Goal: Task Accomplishment & Management: Complete application form

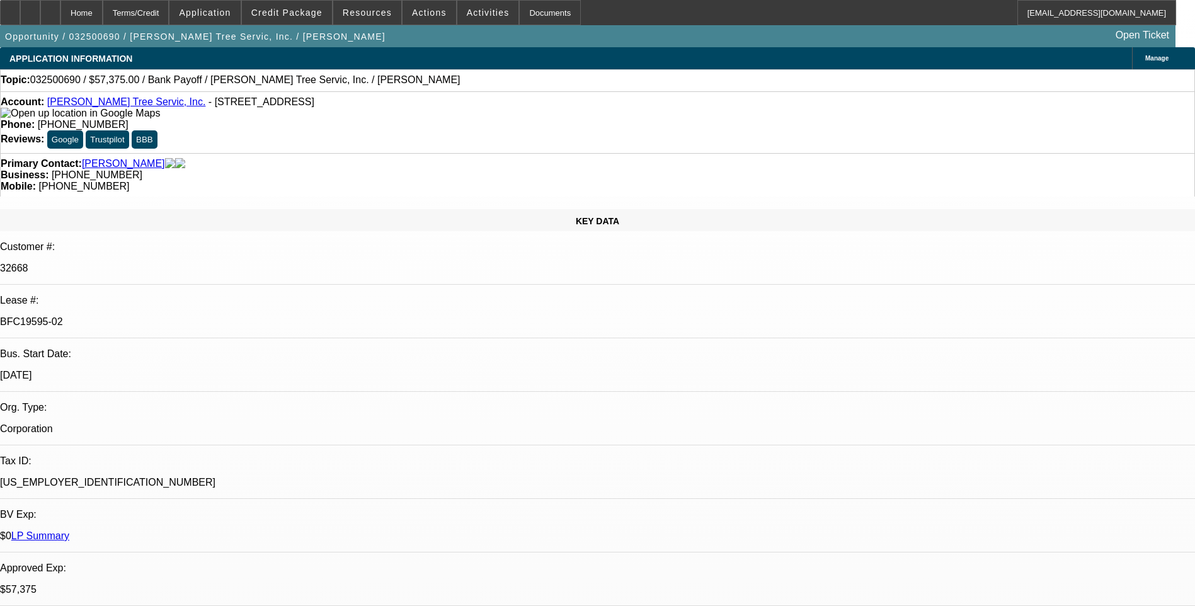
select select "0.1"
select select "0"
select select "0.1"
select select "0"
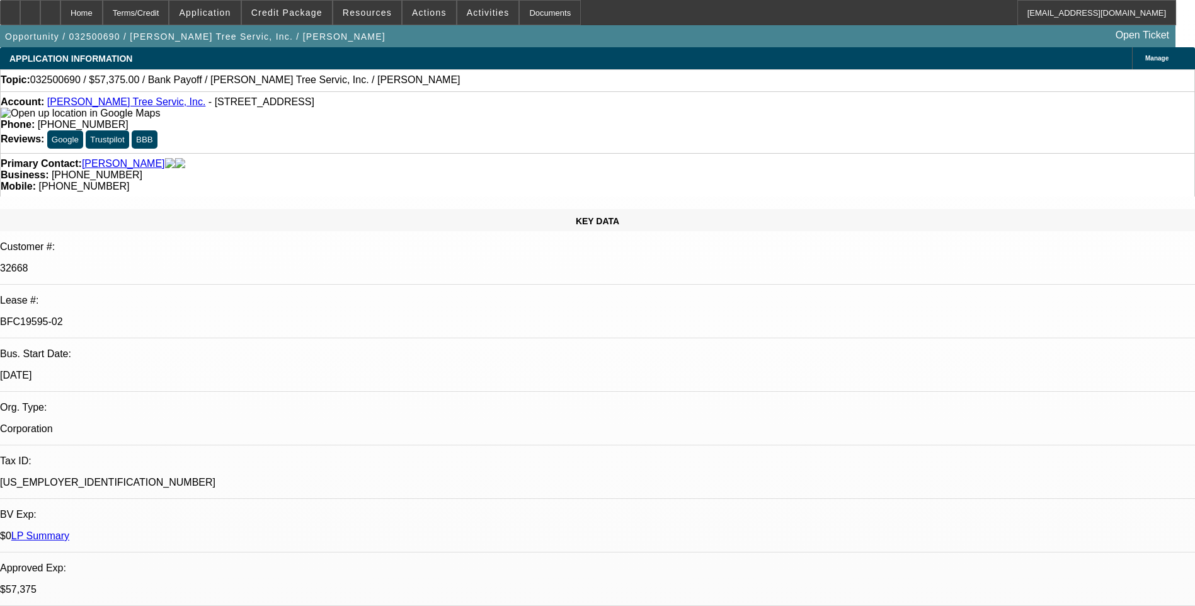
select select "0"
select select "0.1"
select select "0"
select select "0.1"
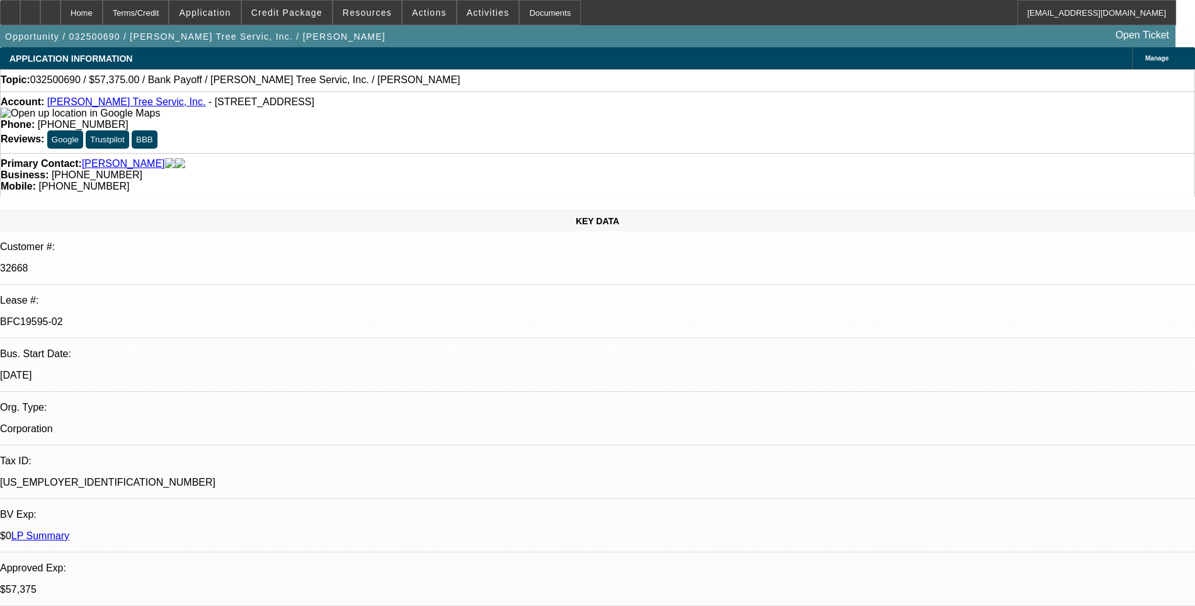
select select "0"
select select "1"
select select "3"
select select "6"
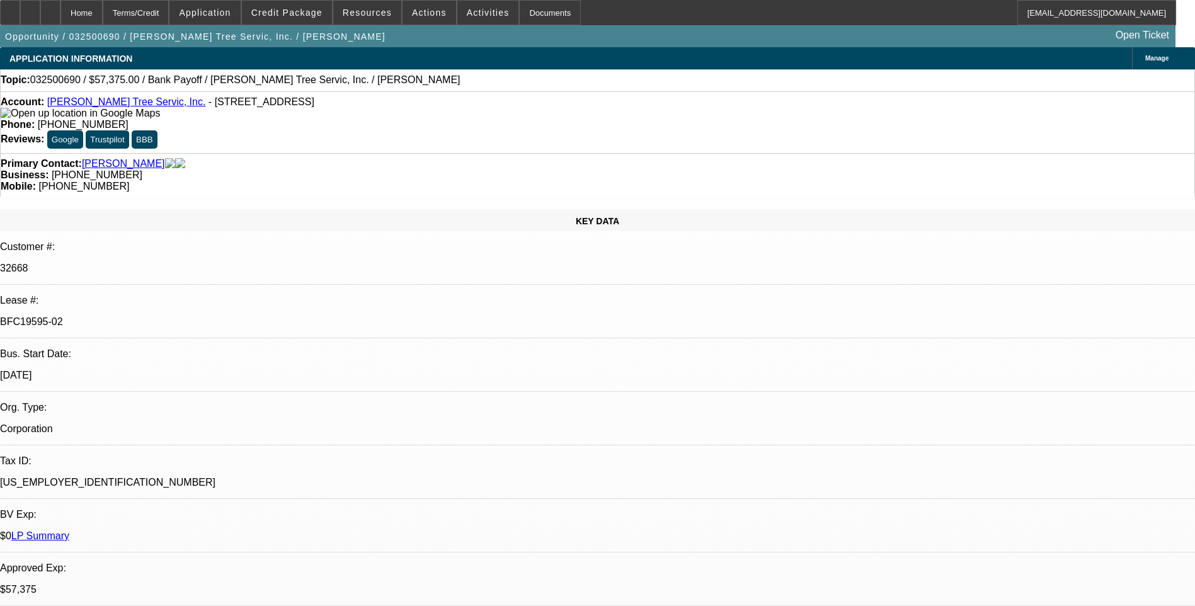
select select "1"
select select "3"
select select "6"
select select "1"
select select "3"
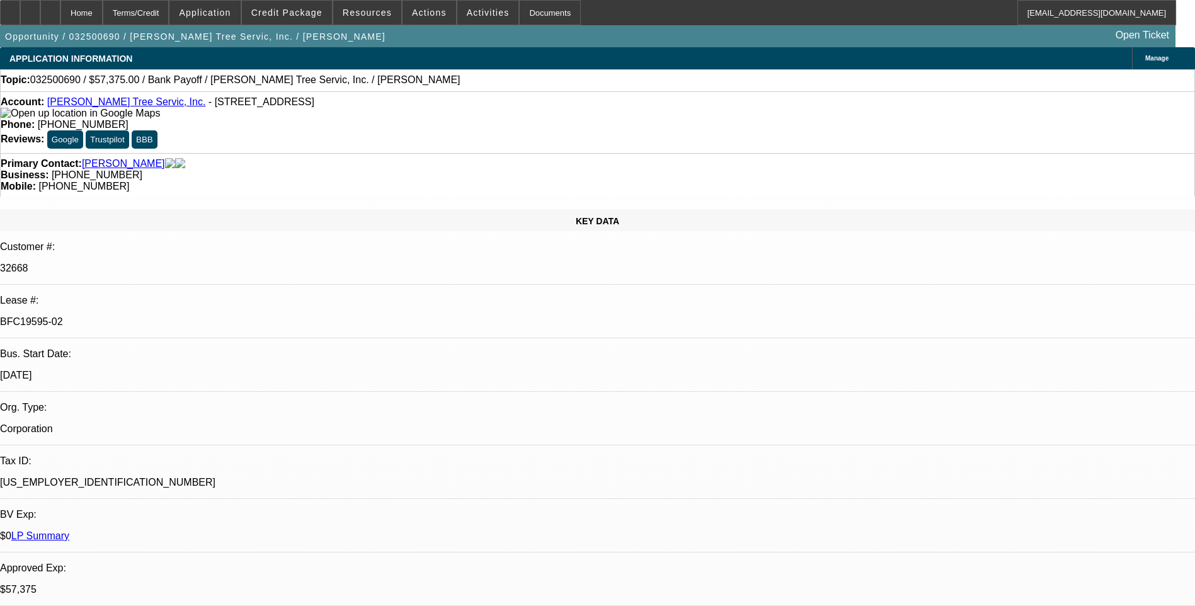
select select "6"
select select "1"
select select "3"
select select "6"
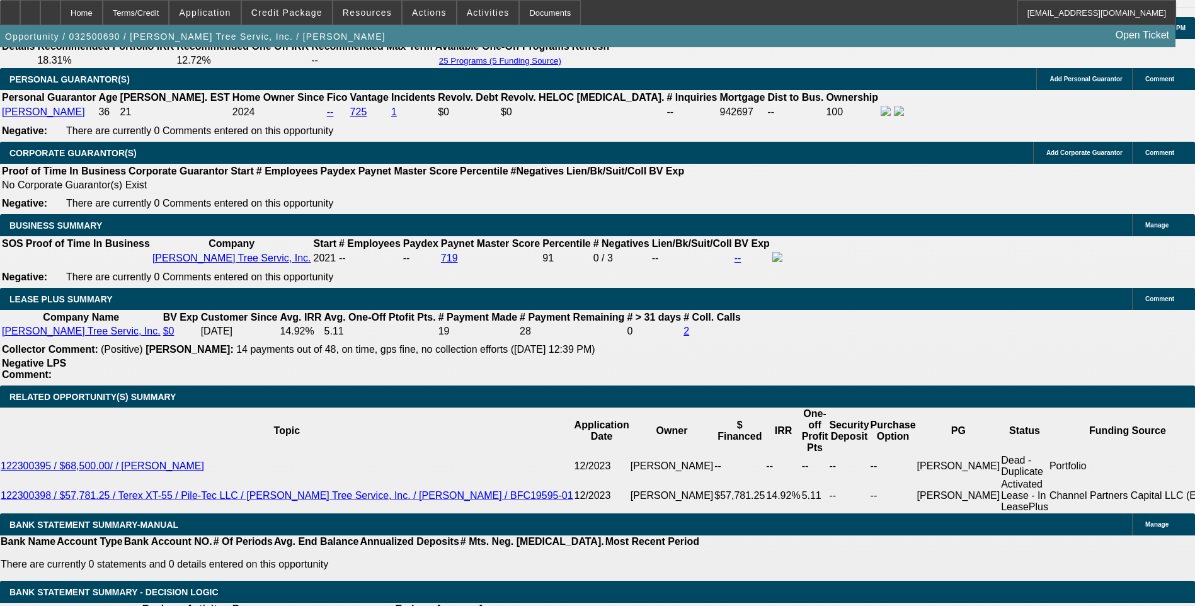
scroll to position [1952, 0]
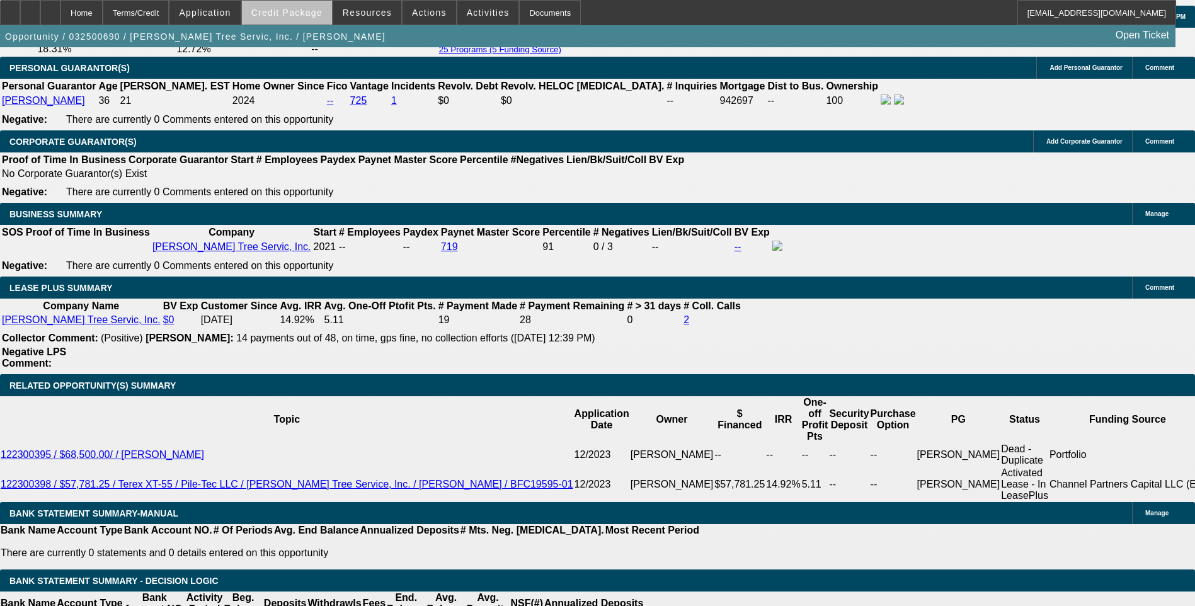
click at [318, 16] on span "Credit Package" at bounding box center [286, 13] width 71 height 10
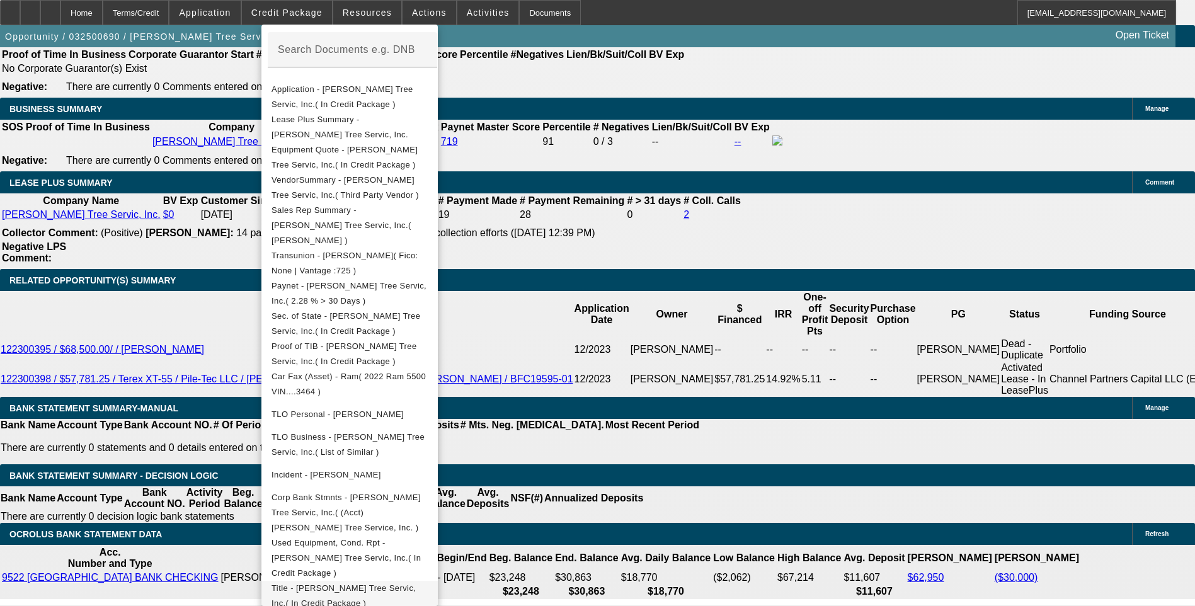
scroll to position [2078, 0]
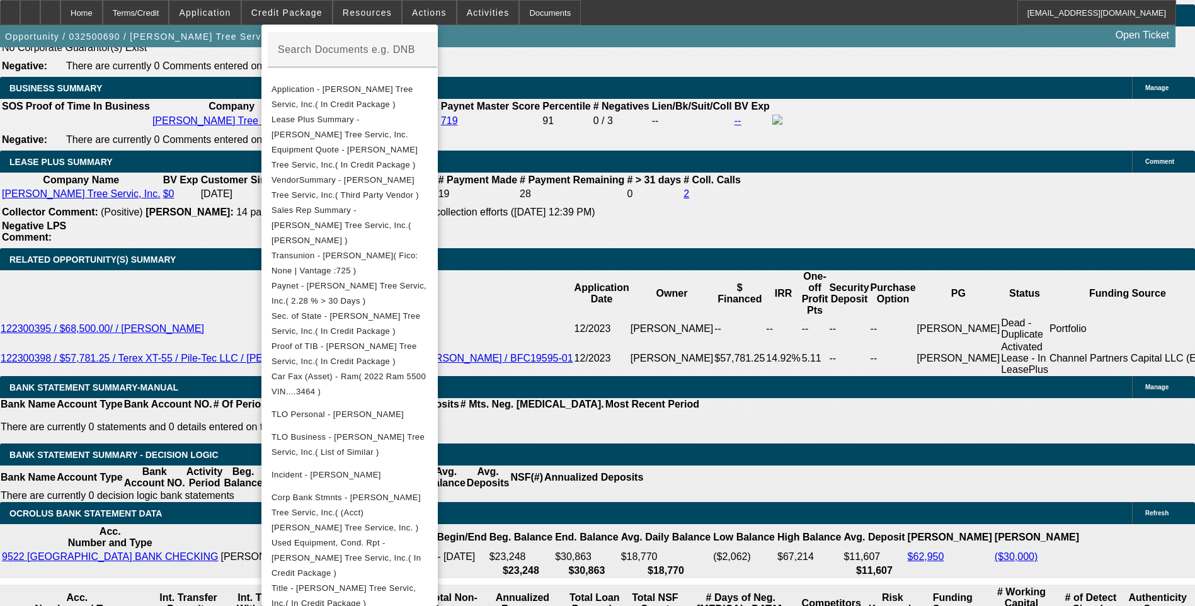
drag, startPoint x: 394, startPoint y: 550, endPoint x: 783, endPoint y: 14, distance: 661.4
click at [394, 583] on span "Title - Tabor Tree Servic, Inc.( In Credit Package )" at bounding box center [343, 595] width 144 height 25
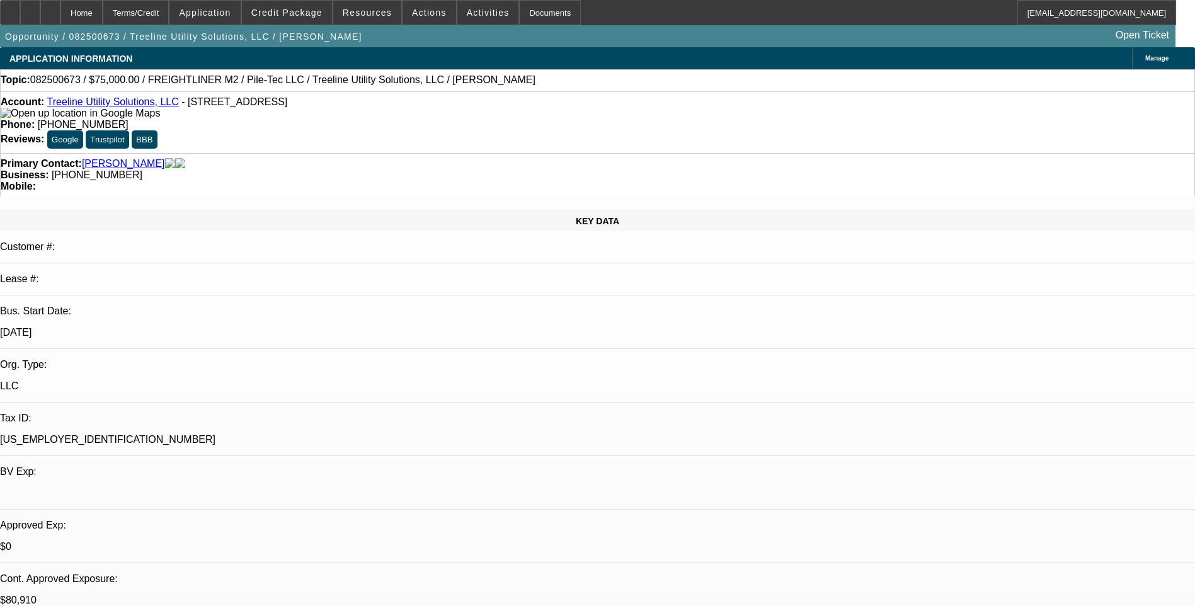
select select "0"
select select "2"
select select "0"
select select "2"
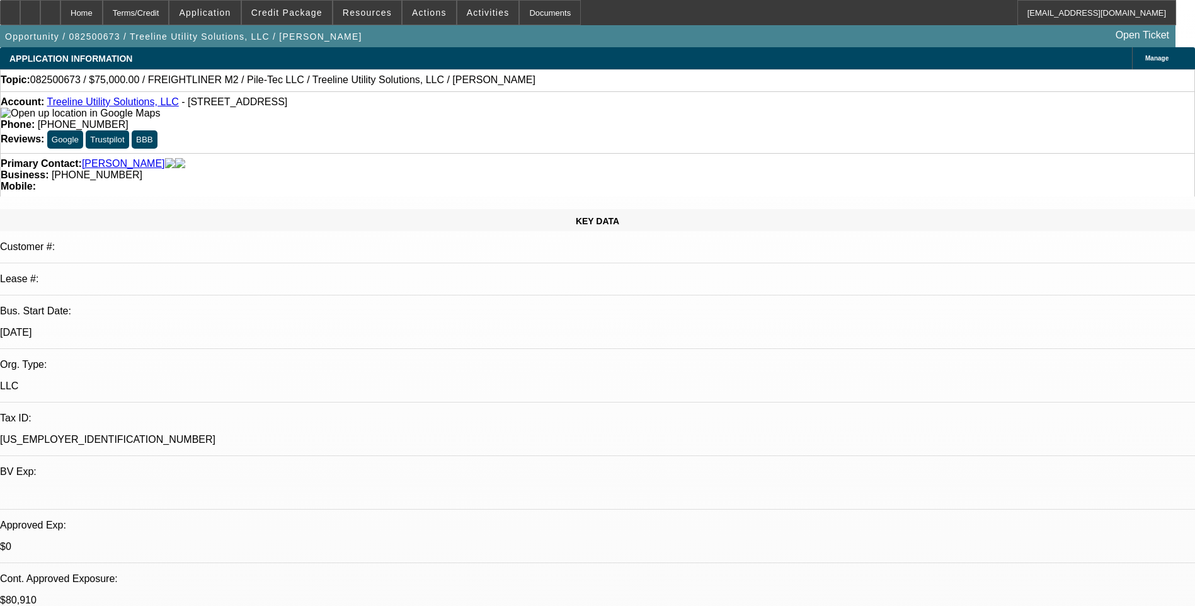
select select "0"
select select "2"
select select "0"
select select "0.1"
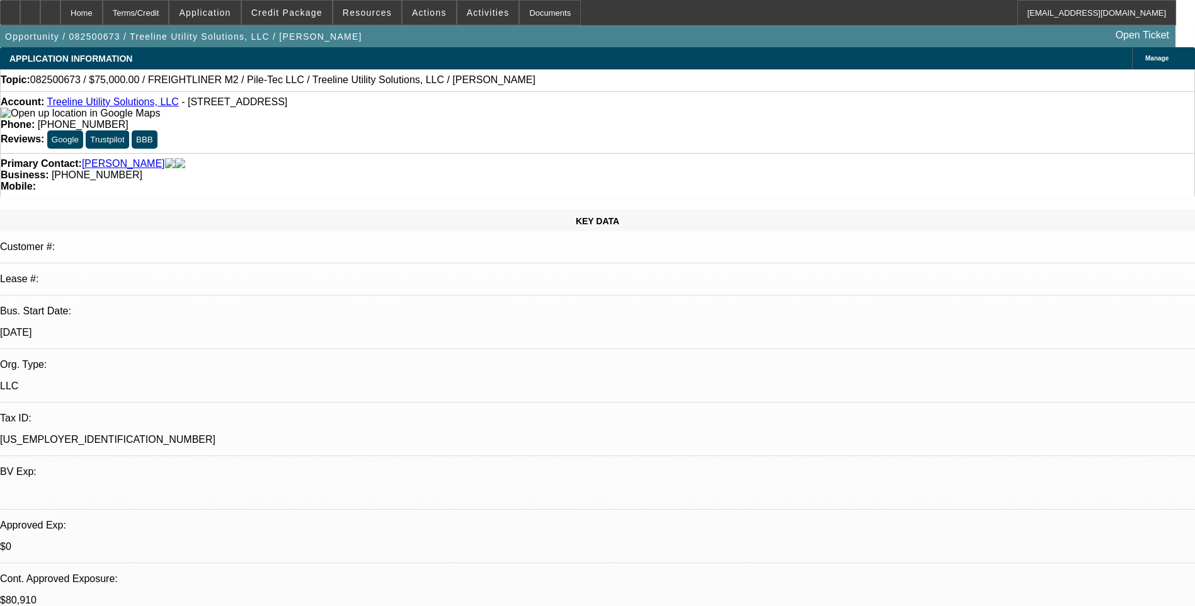
select select "2"
select select "0"
select select "1"
select select "2"
select select "6"
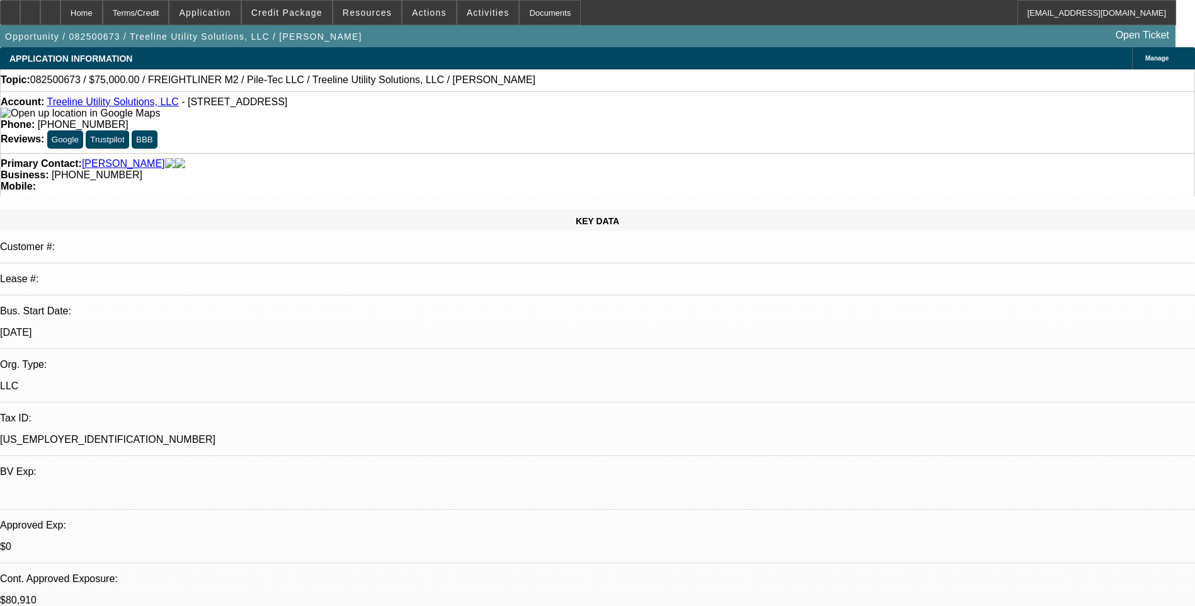
select select "1"
select select "2"
select select "6"
select select "1"
select select "2"
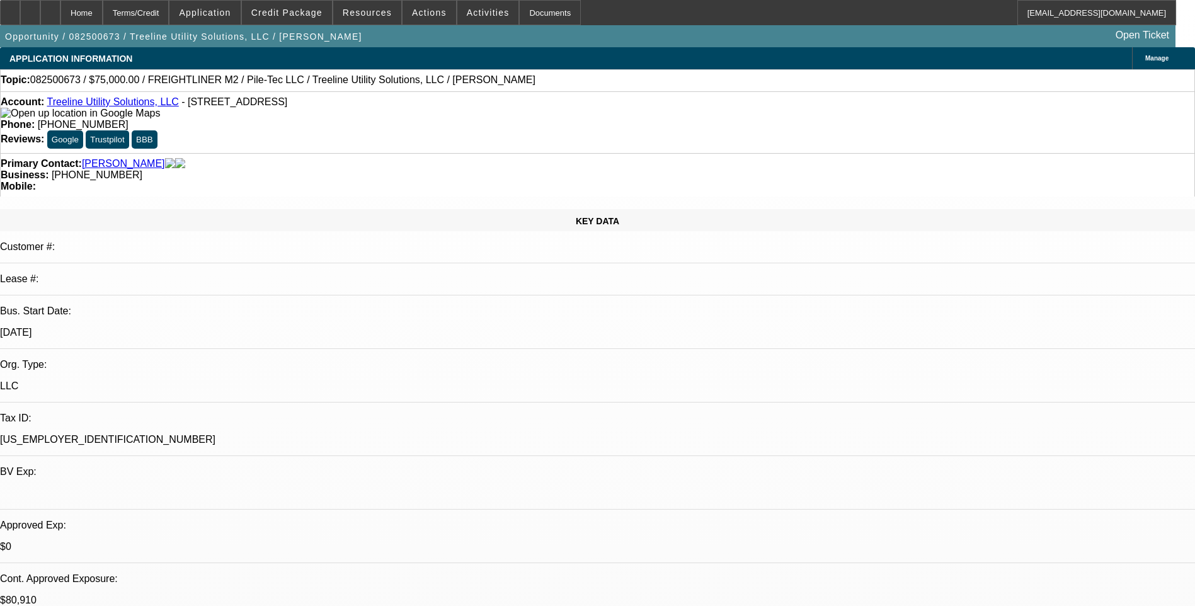
select select "6"
select select "1"
select select "2"
select select "6"
click at [169, 10] on div "Terms/Credit" at bounding box center [136, 12] width 67 height 25
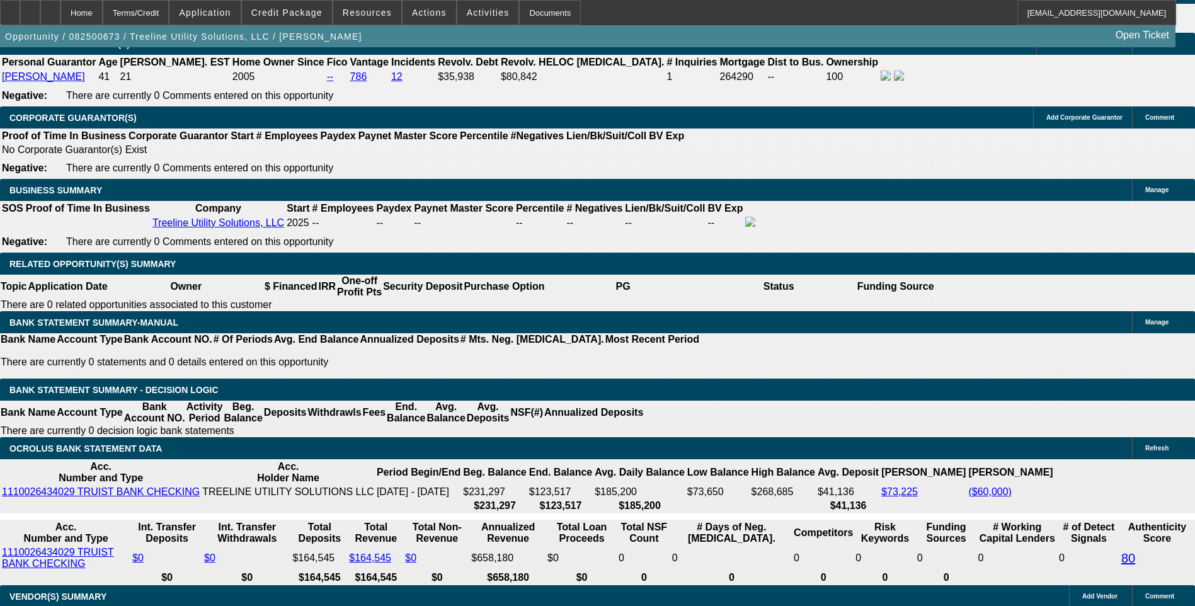
scroll to position [1934, 0]
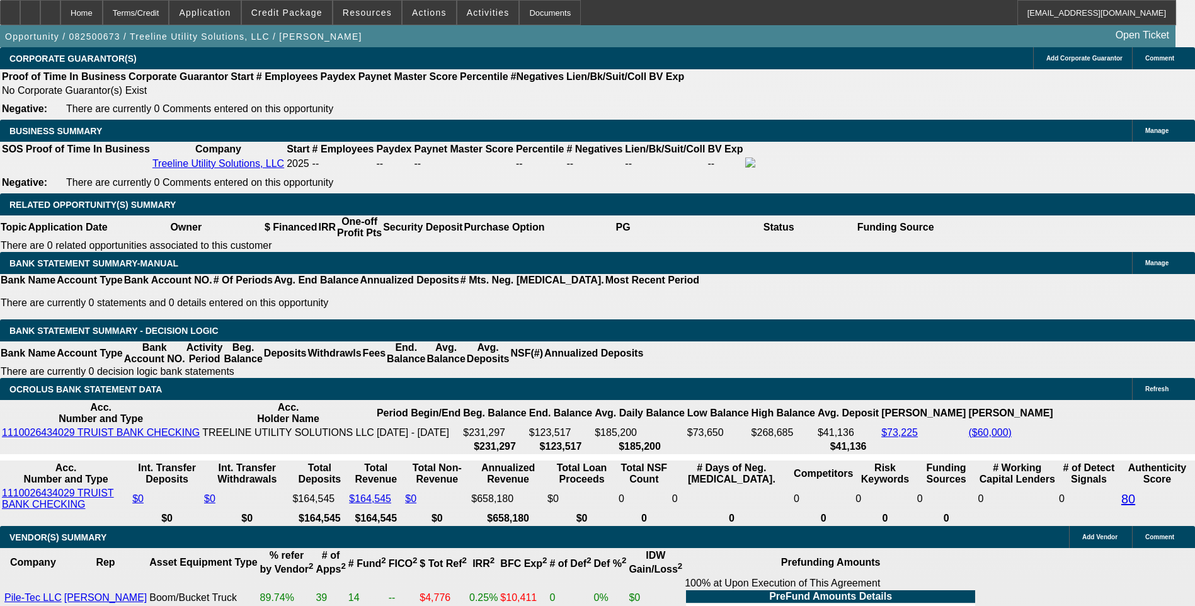
scroll to position [1871, 0]
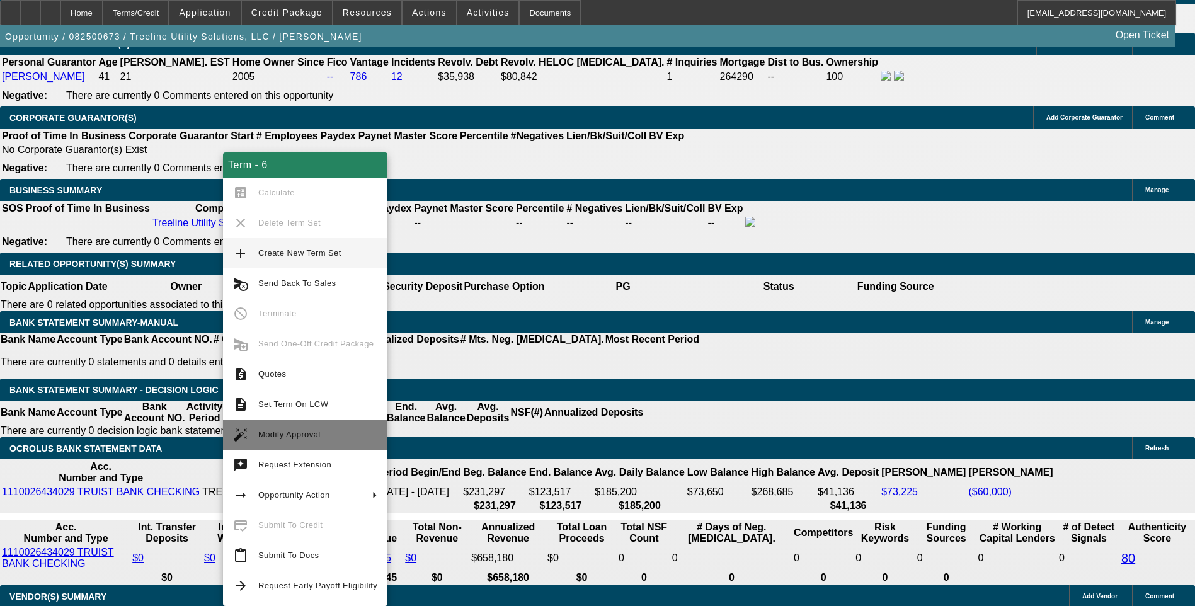
click at [298, 435] on span "Modify Approval" at bounding box center [289, 433] width 62 height 9
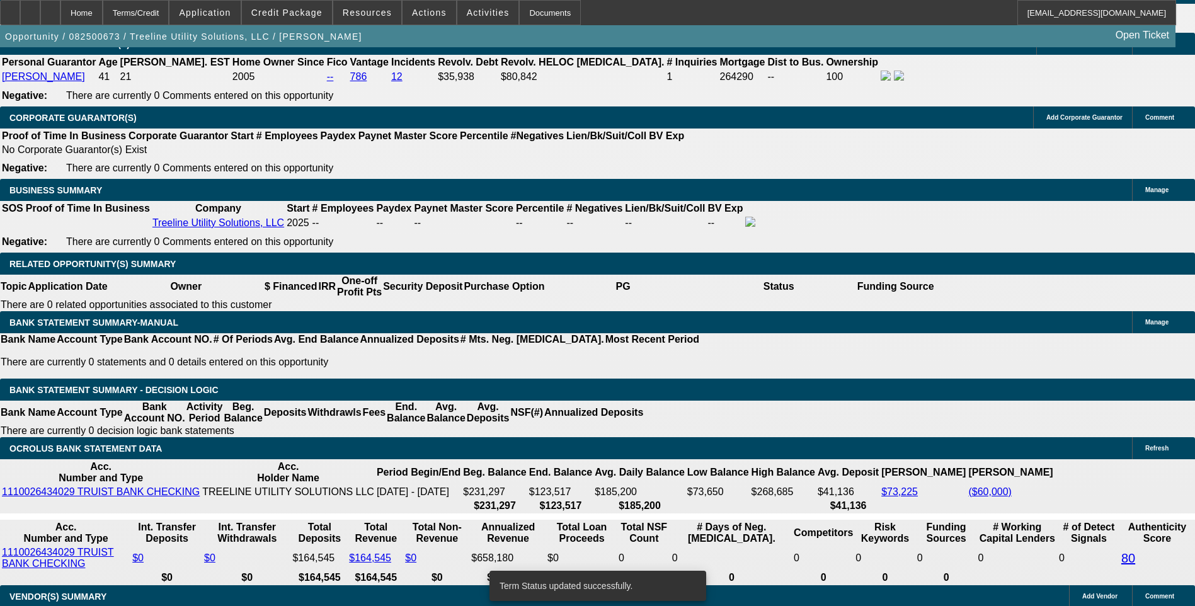
select select "0"
select select "2"
select select "0"
select select "6"
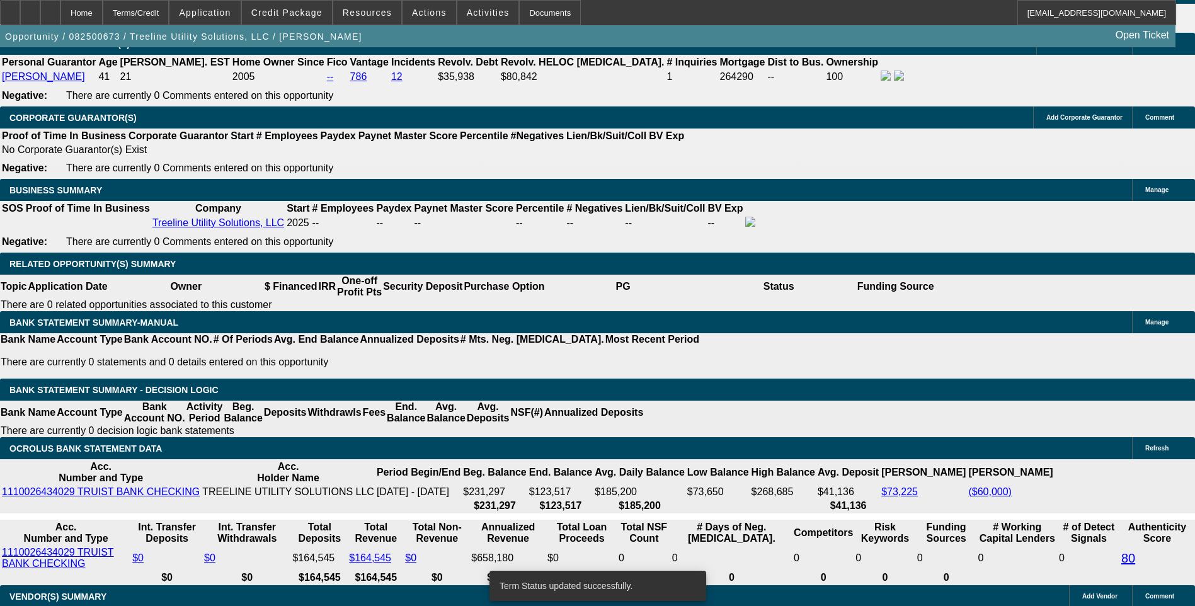
select select "0"
select select "2"
select select "0"
select select "6"
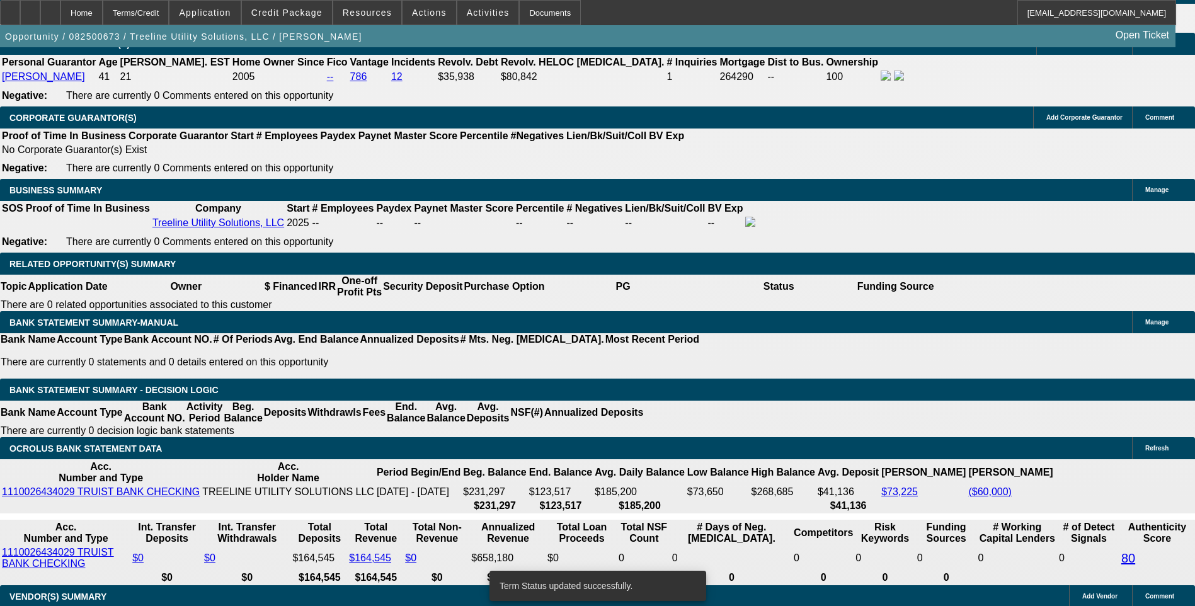
select select "0"
select select "2"
select select "0"
select select "6"
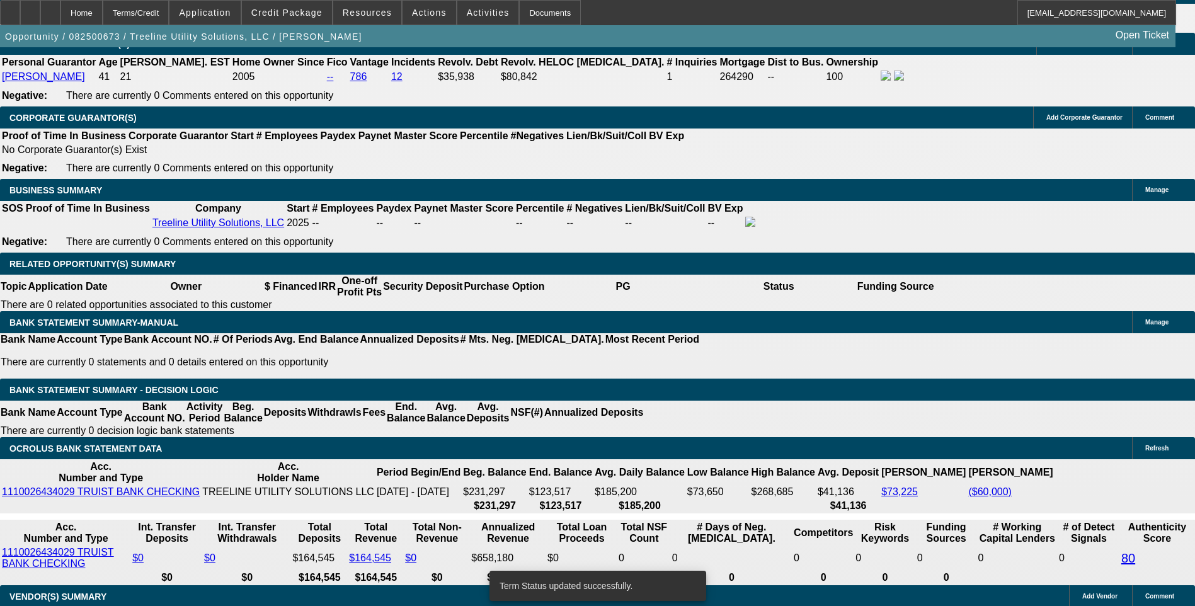
select select "0"
select select "2"
select select "0"
select select "6"
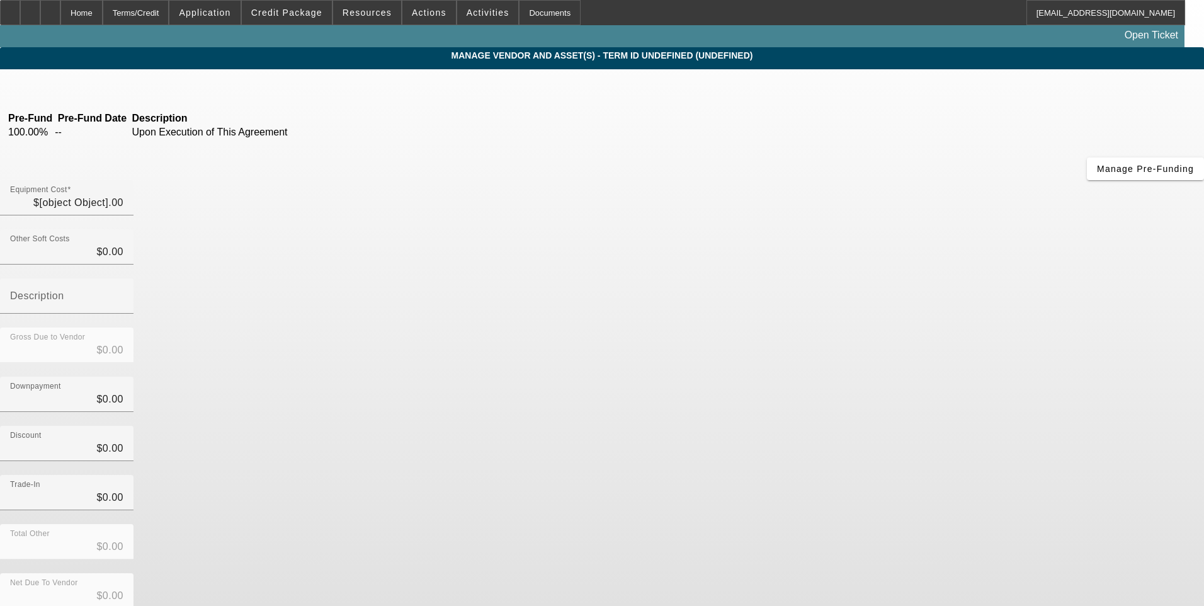
type input "$89,900.00"
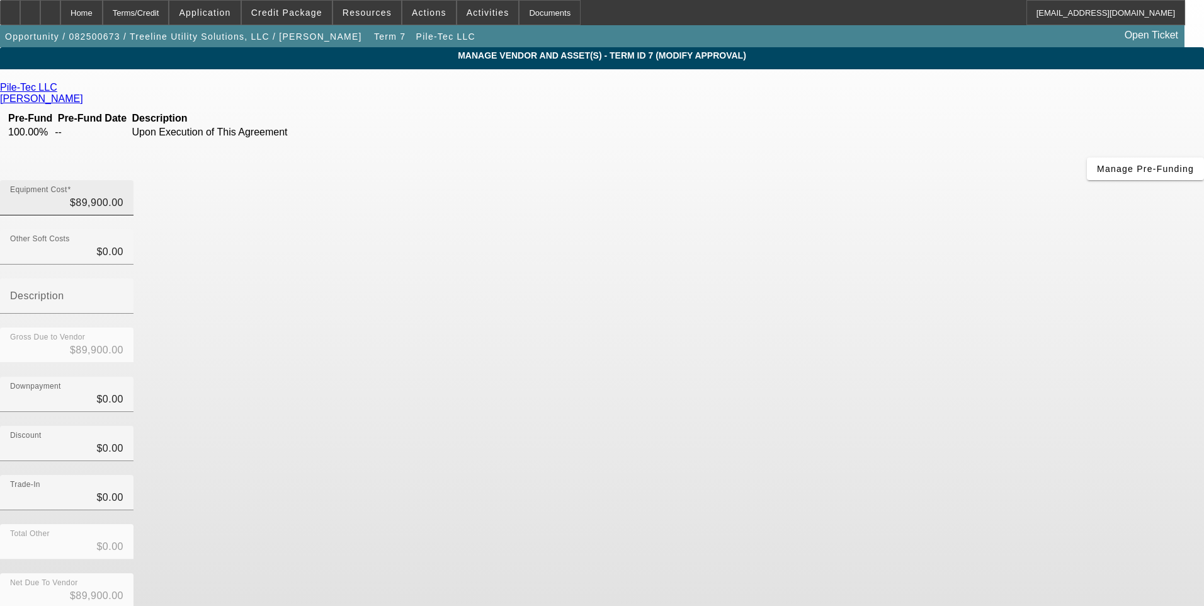
type input "89900"
click at [123, 195] on input "89900" at bounding box center [66, 202] width 113 height 15
type input "$0.00"
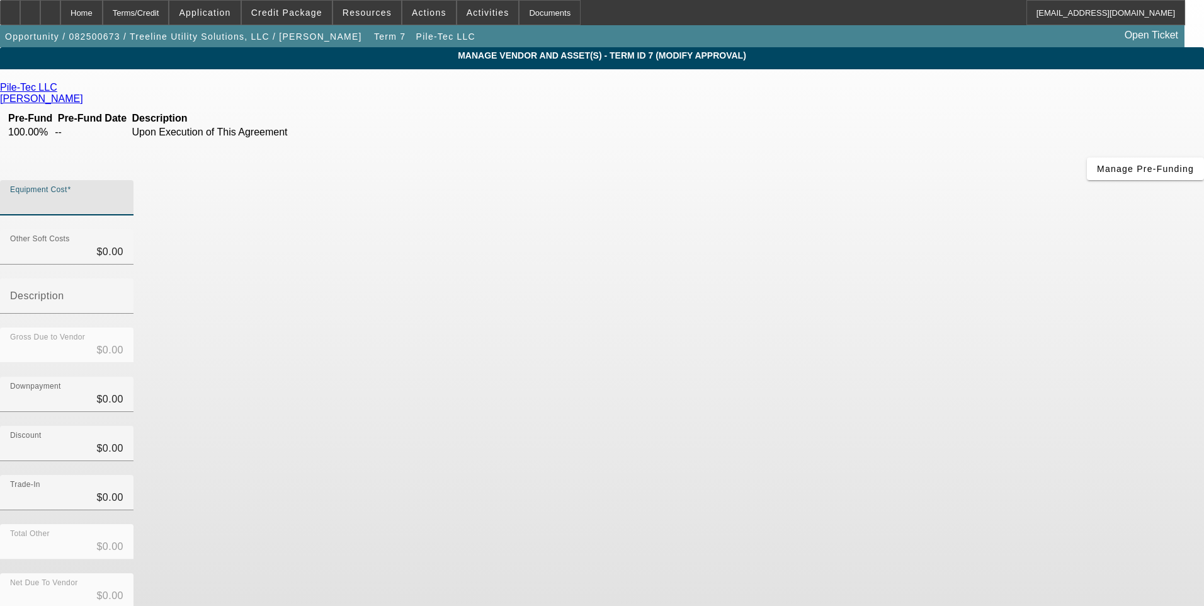
type input "8"
type input "$8.00"
type input "84"
type input "$84.00"
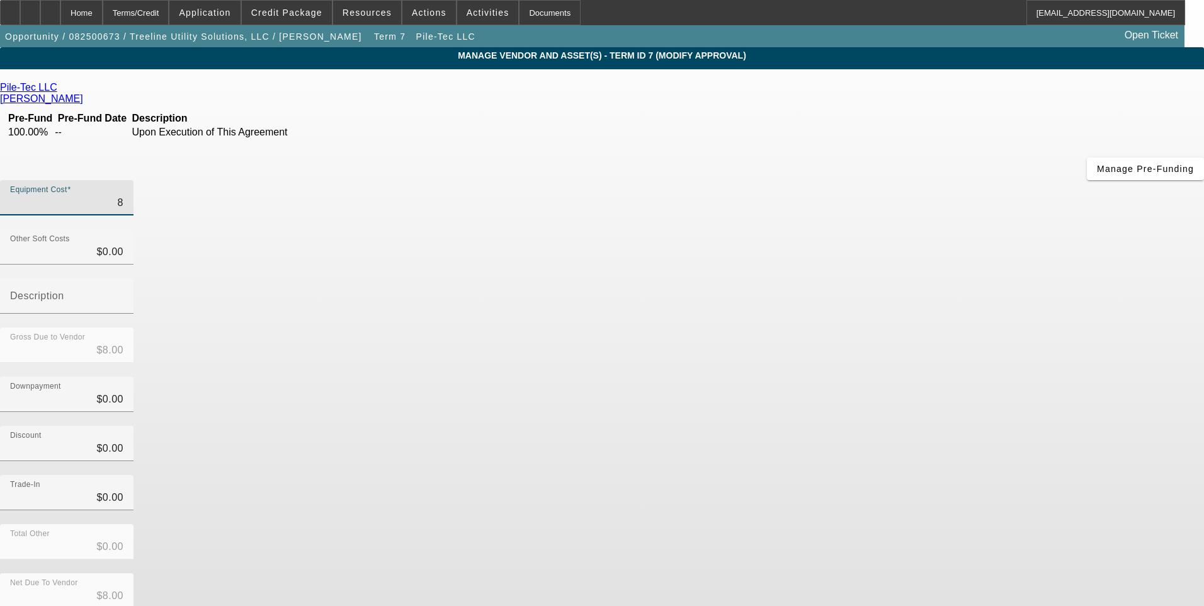
type input "$84.00"
type input "849"
type input "$849.00"
type input "8490"
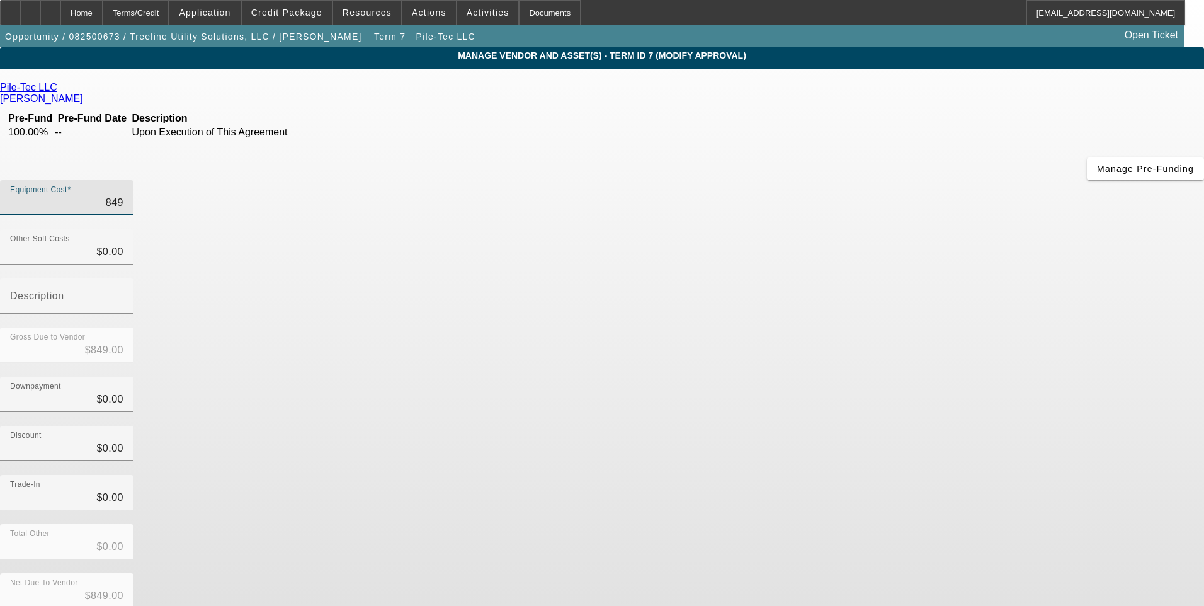
type input "$8,490.00"
type input "84900"
type input "$84,900.00"
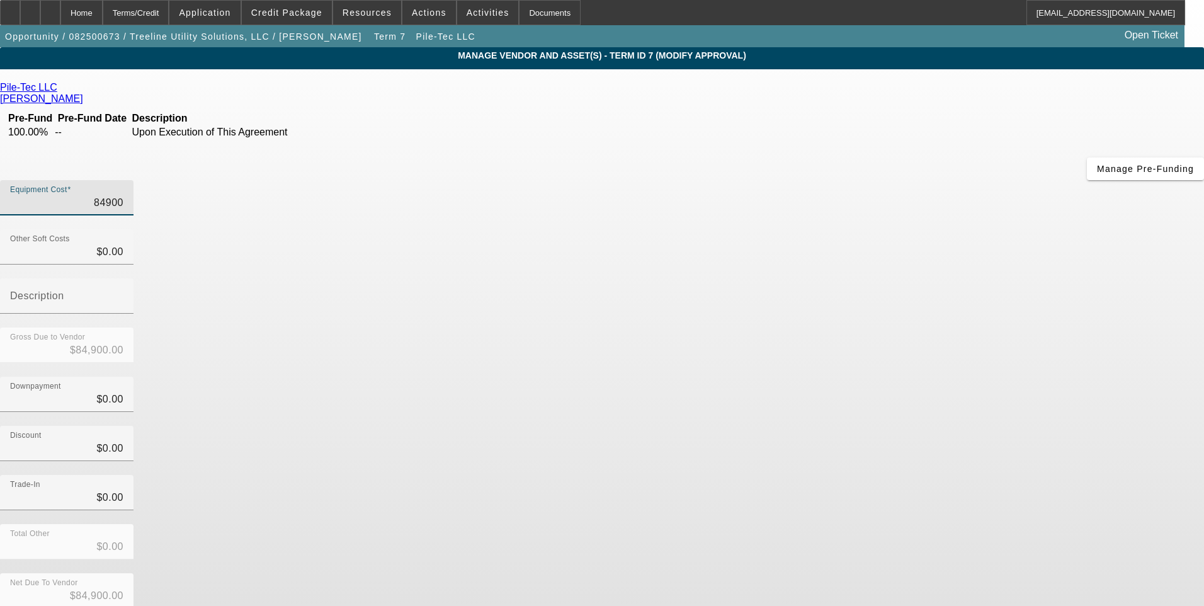
type input "$84,900.00"
click at [857, 475] on div "Trade-In $0.00" at bounding box center [602, 499] width 1204 height 49
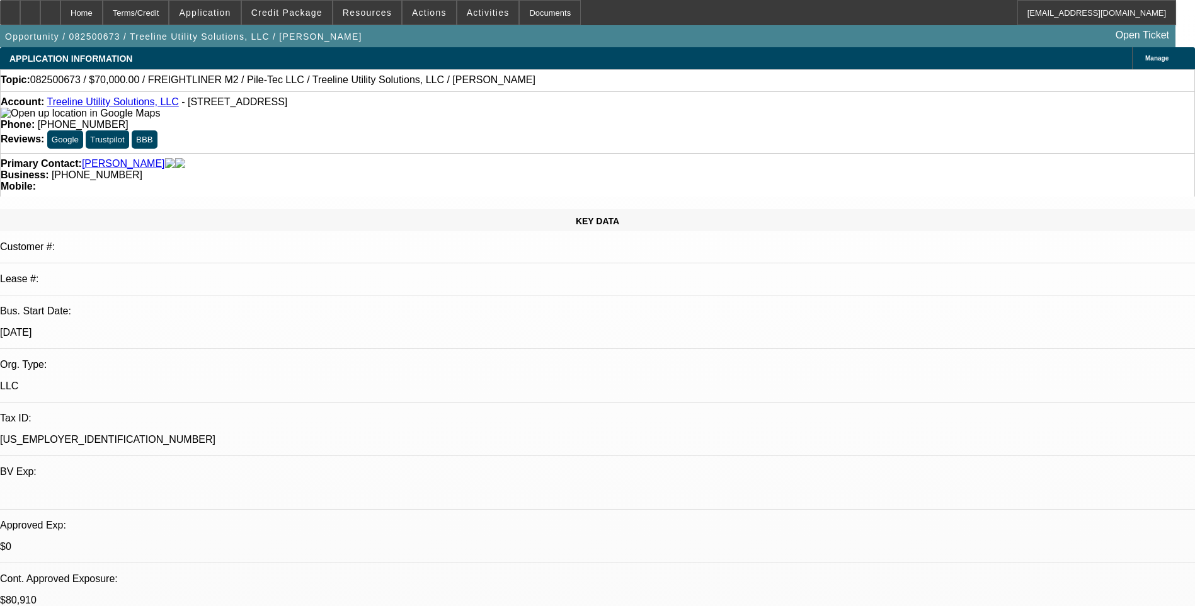
select select "0"
select select "2"
select select "0"
select select "6"
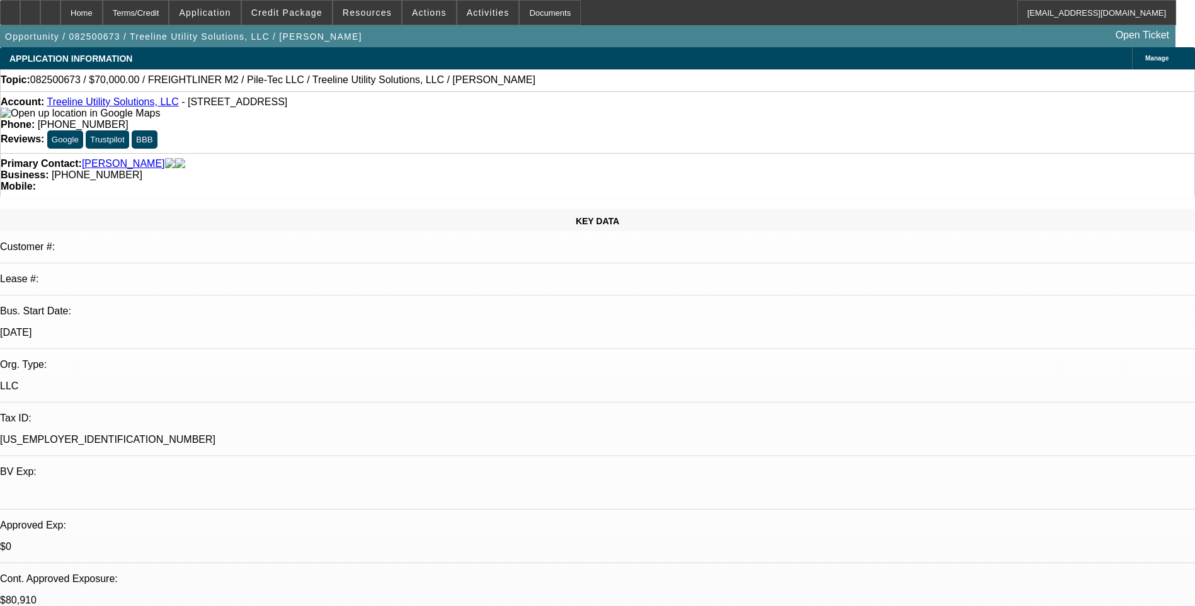
select select "0"
select select "2"
select select "0"
select select "6"
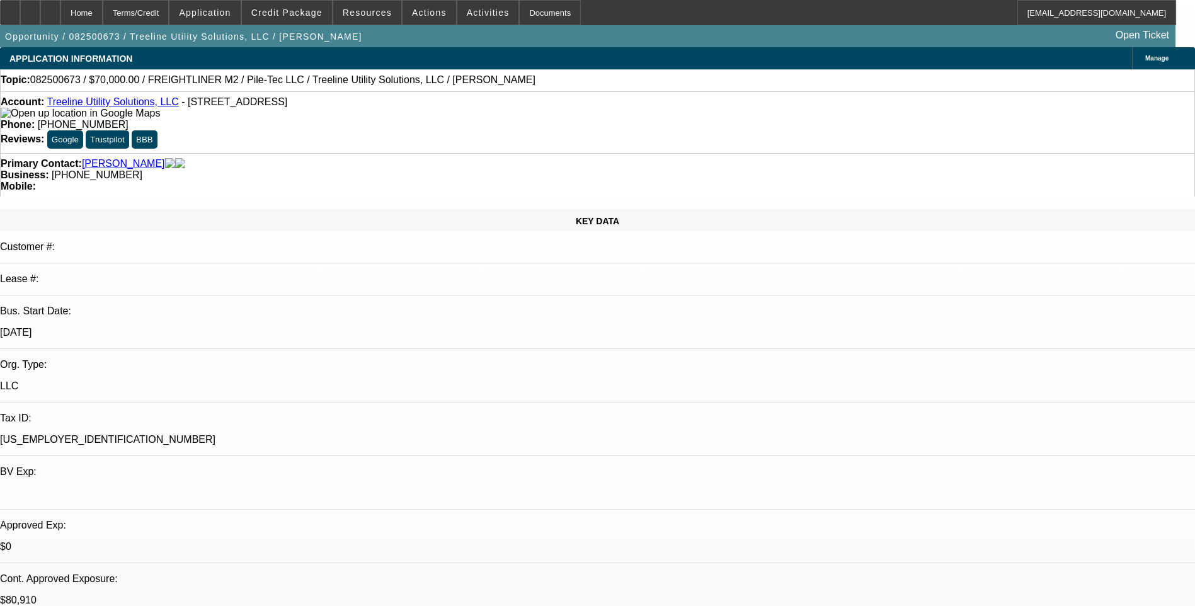
select select "0"
select select "2"
select select "0"
select select "6"
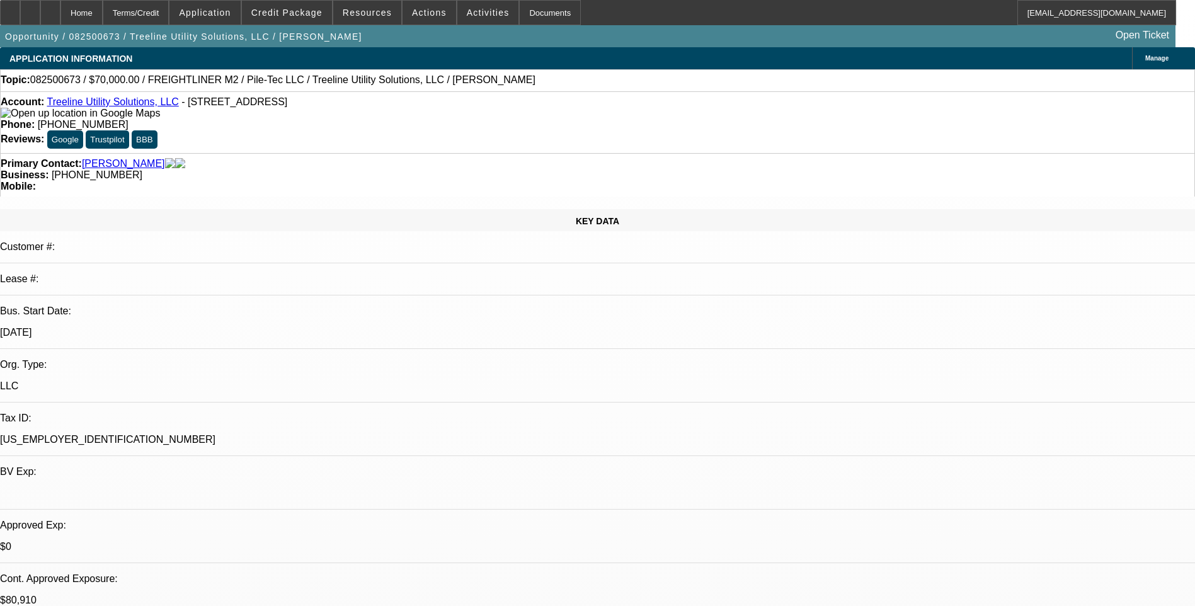
select select "0"
select select "2"
select select "0"
select select "6"
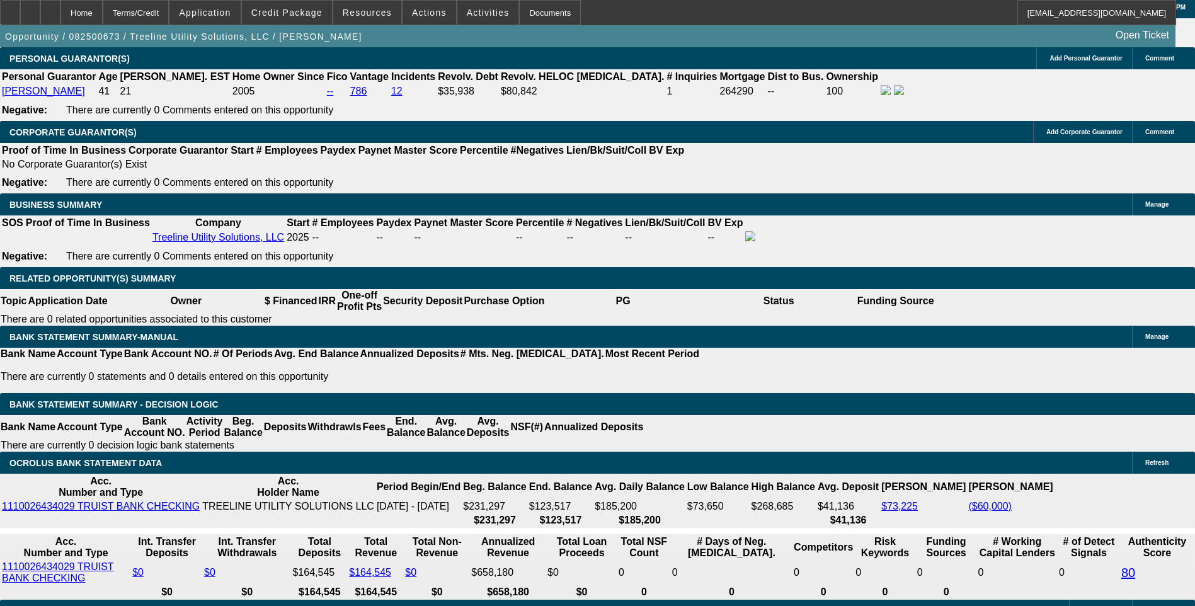
scroll to position [1889, 0]
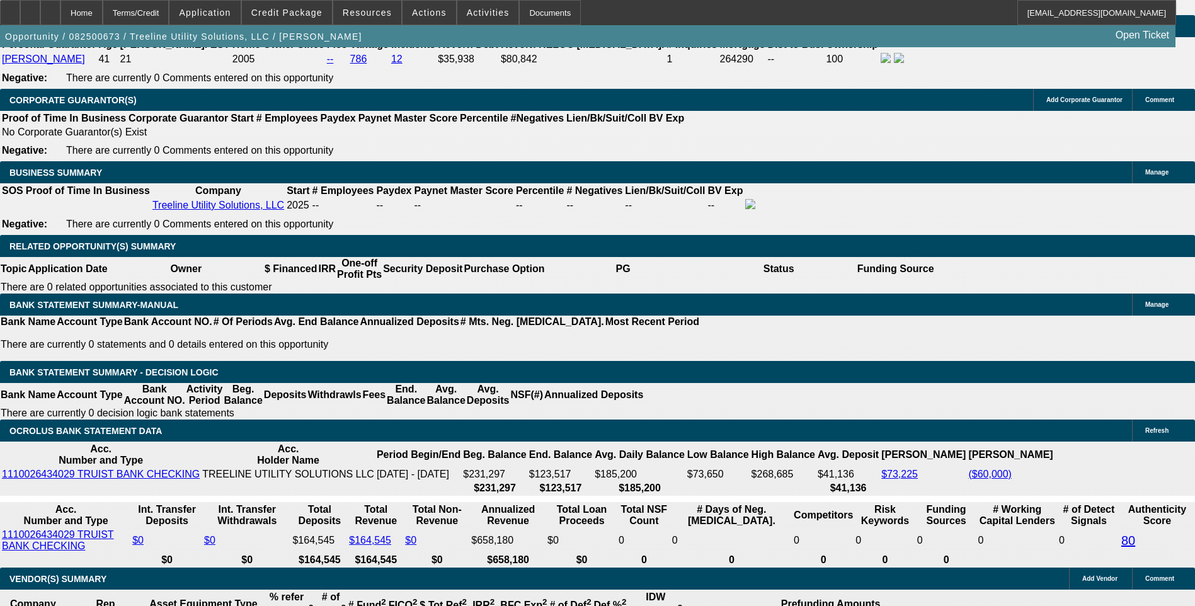
type input "$14,070.00"
type input "UNKNOWN"
type input "$3,390.42"
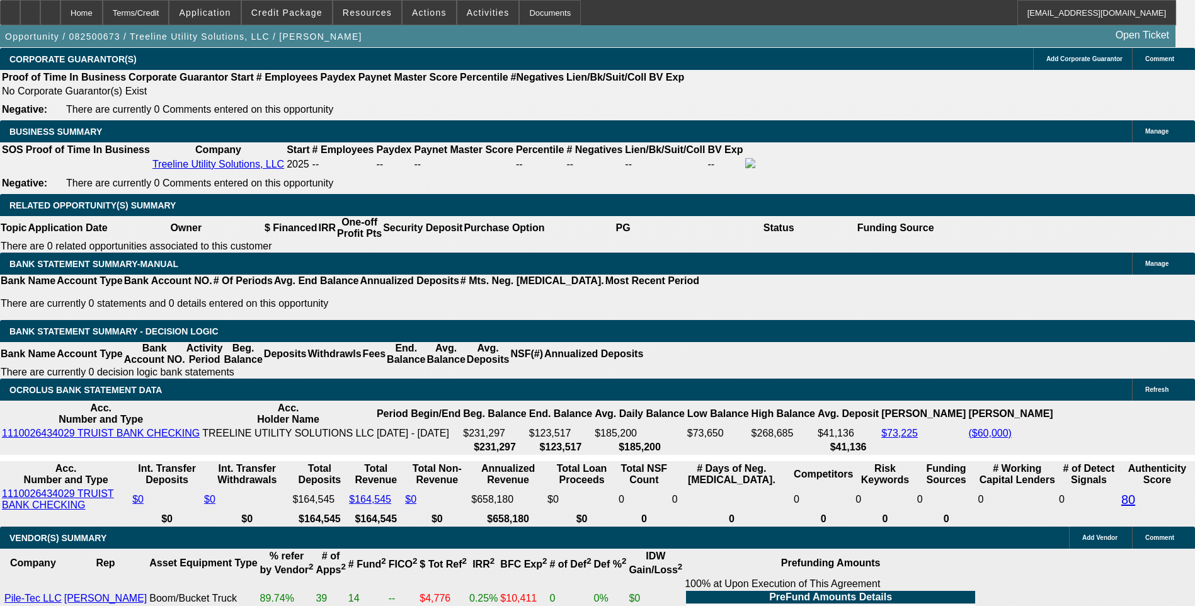
scroll to position [1952, 0]
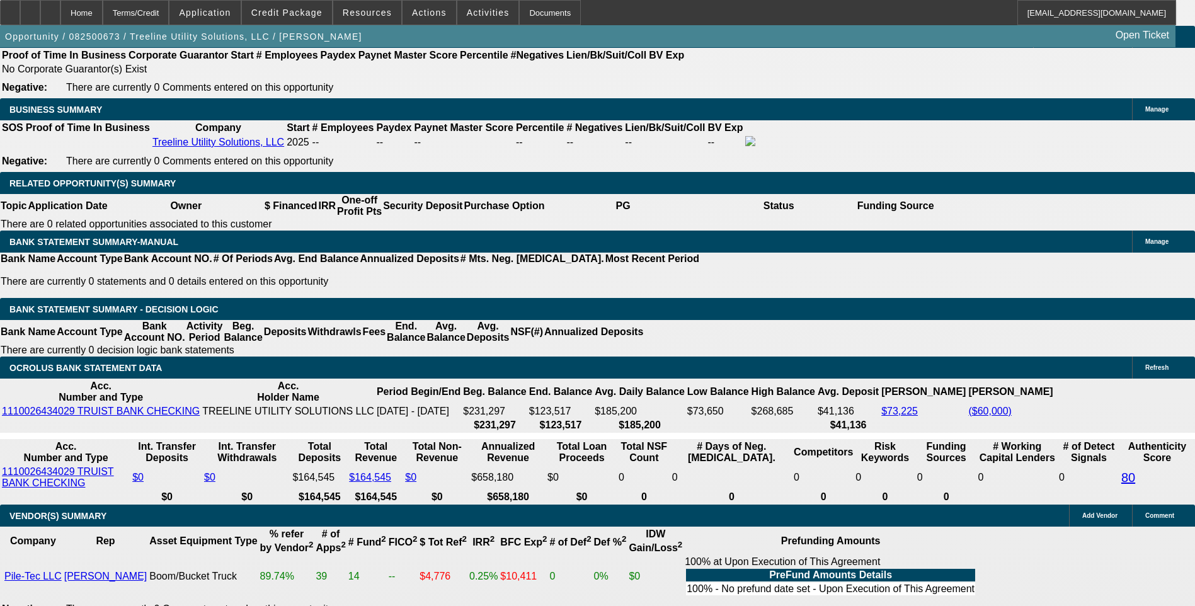
type input "1695."
type input "$3,390.00"
type input "$1,695.00"
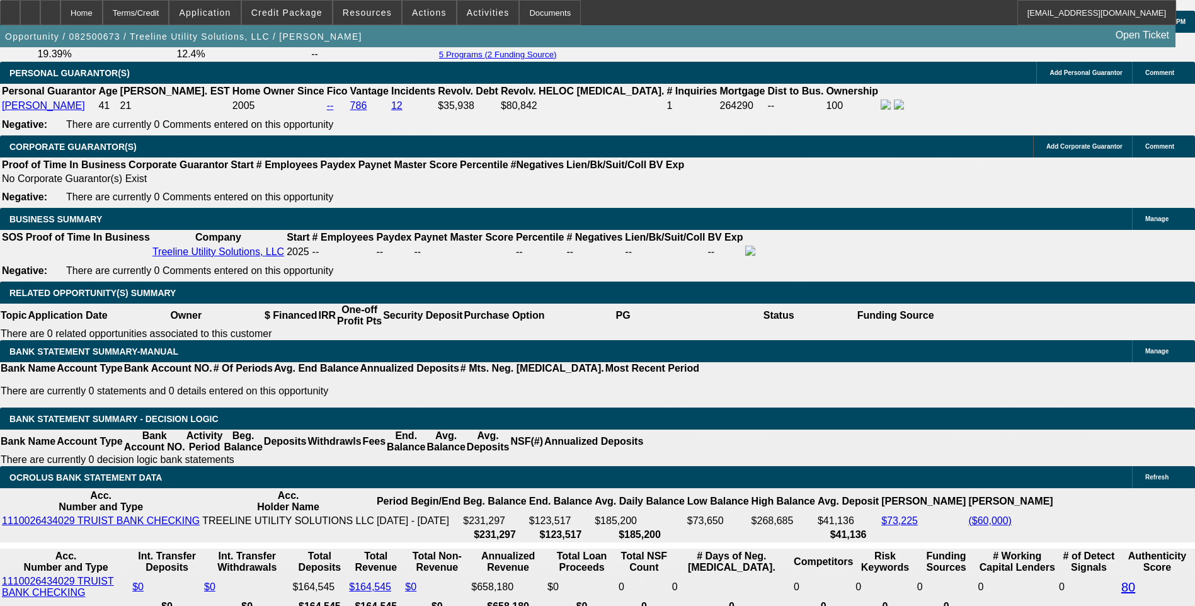
scroll to position [1826, 0]
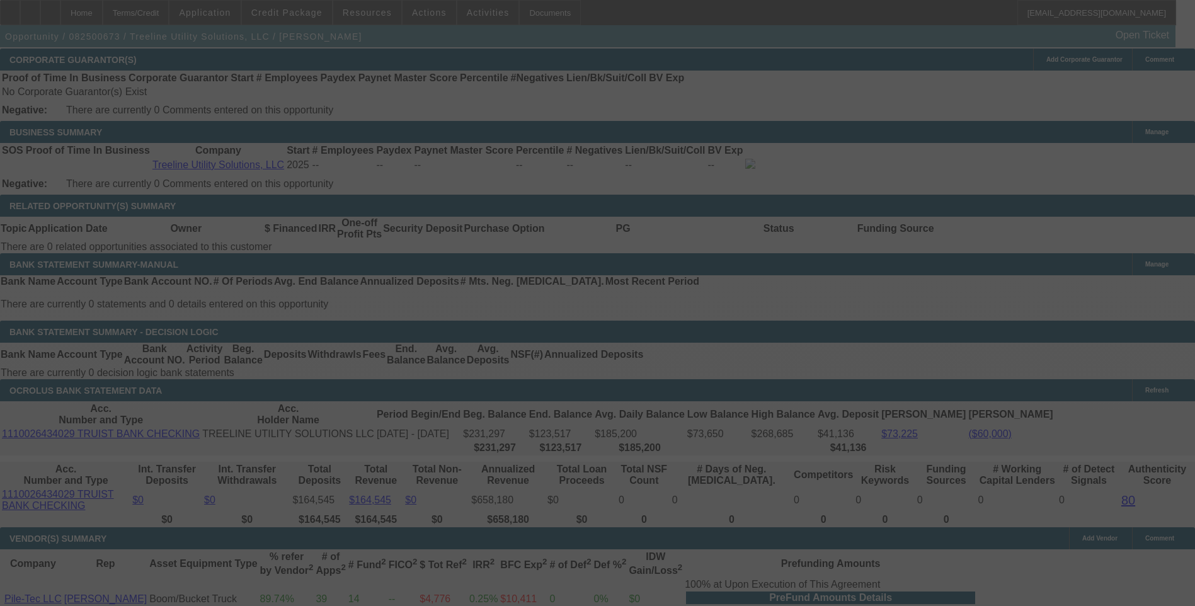
scroll to position [1952, 0]
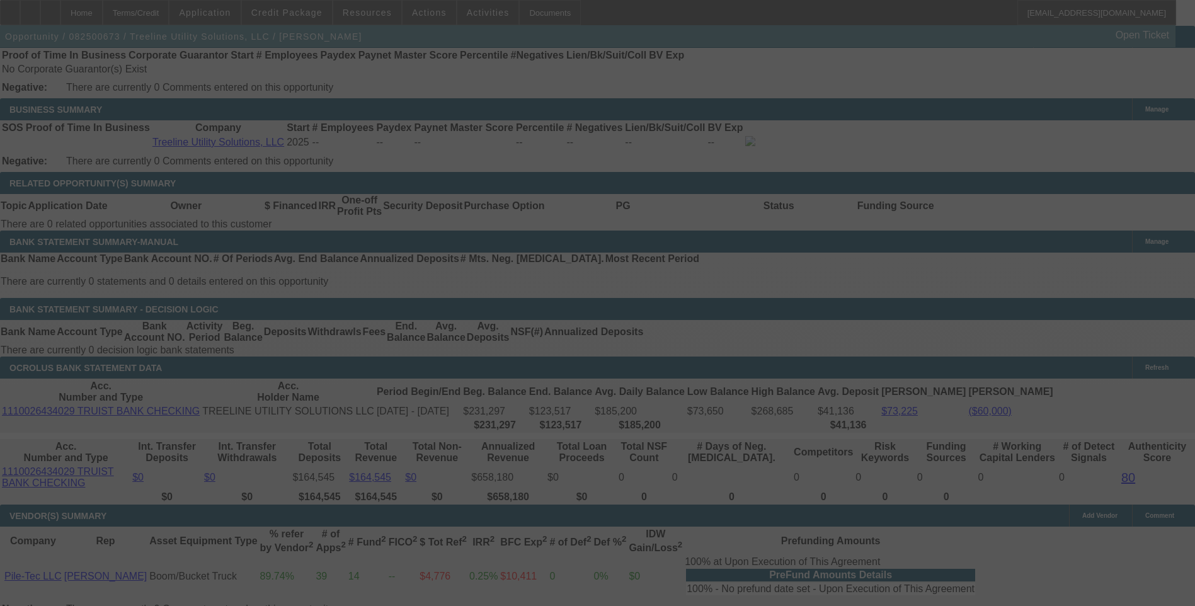
select select "0"
select select "2"
select select "0"
select select "6"
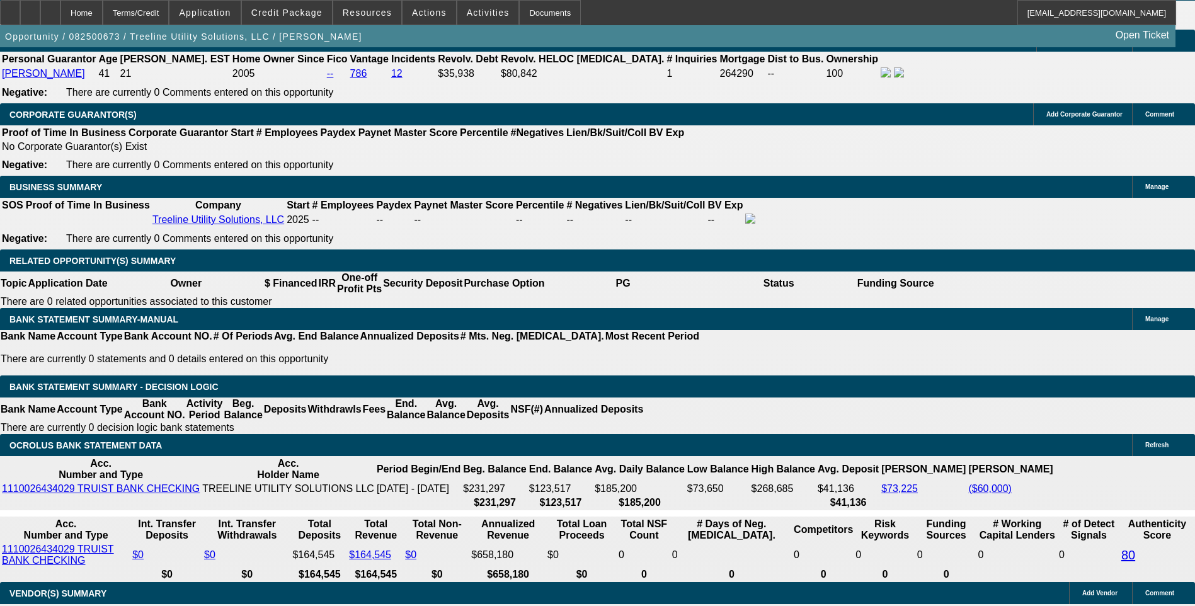
scroll to position [1938, 0]
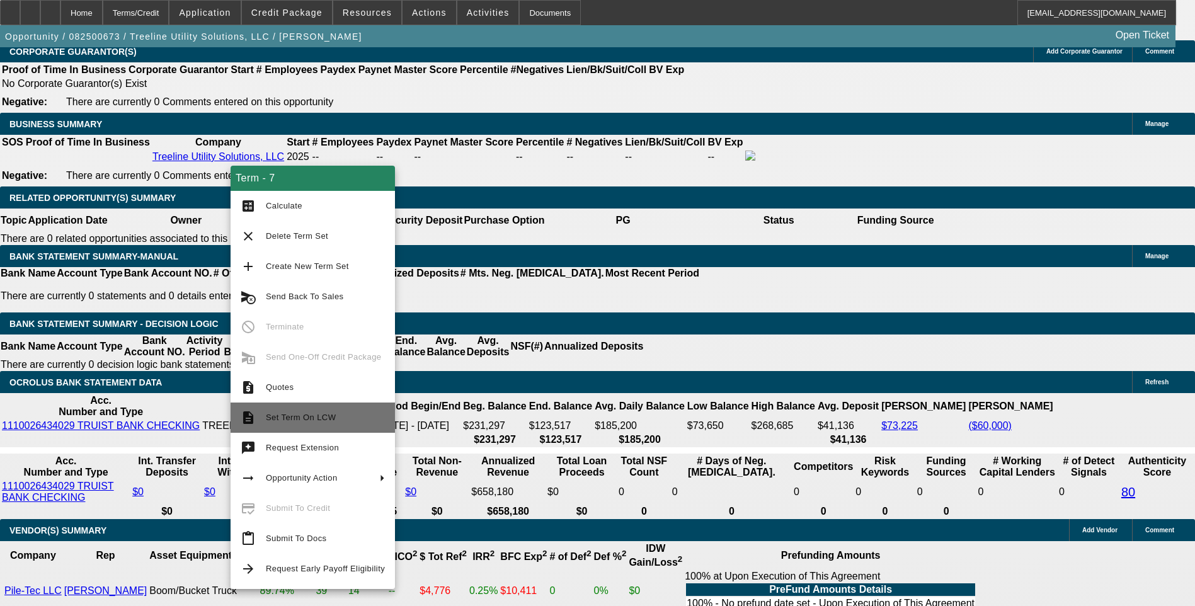
click at [326, 422] on span "Set Term On LCW" at bounding box center [325, 417] width 119 height 15
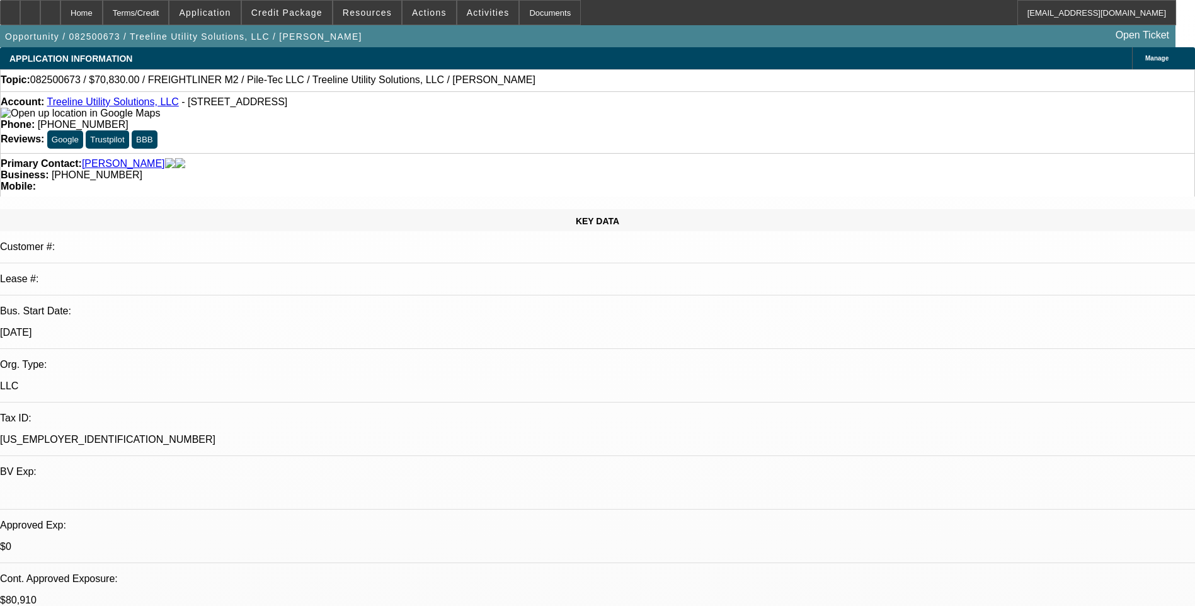
select select "0"
select select "2"
select select "0"
select select "2"
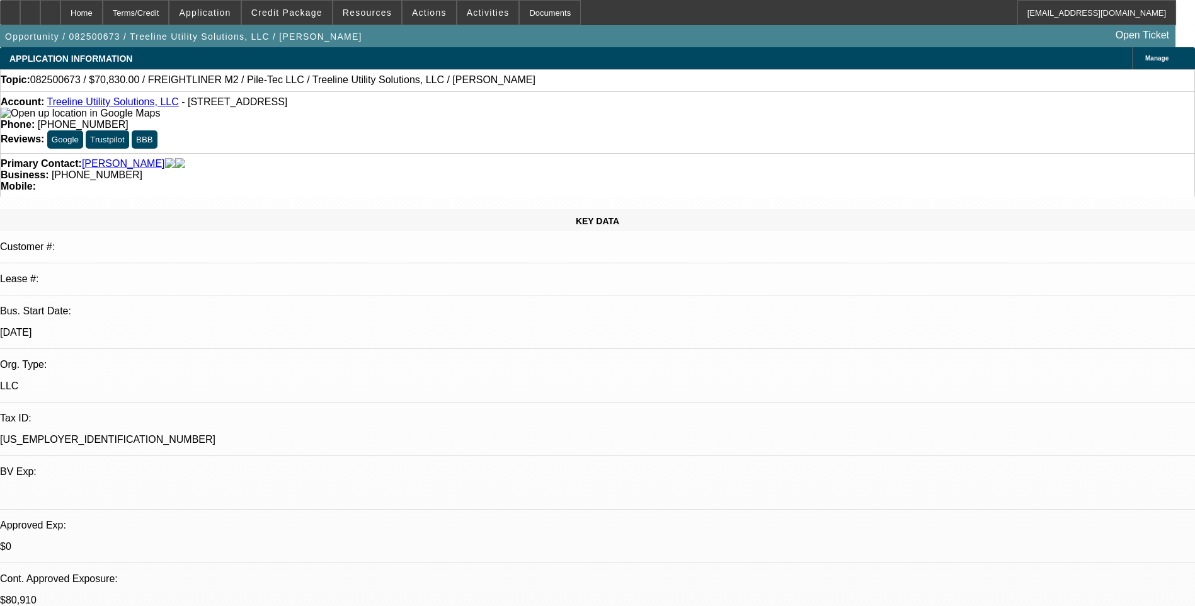
select select "0"
select select "2"
select select "0"
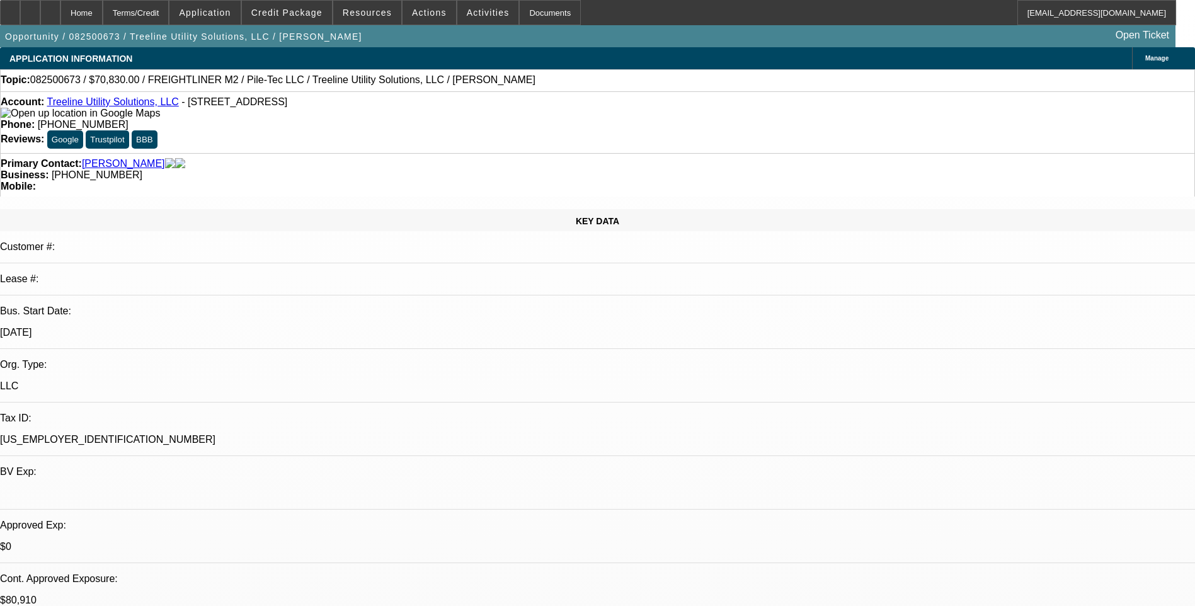
select select "2"
select select "0"
select select "1"
select select "2"
select select "6"
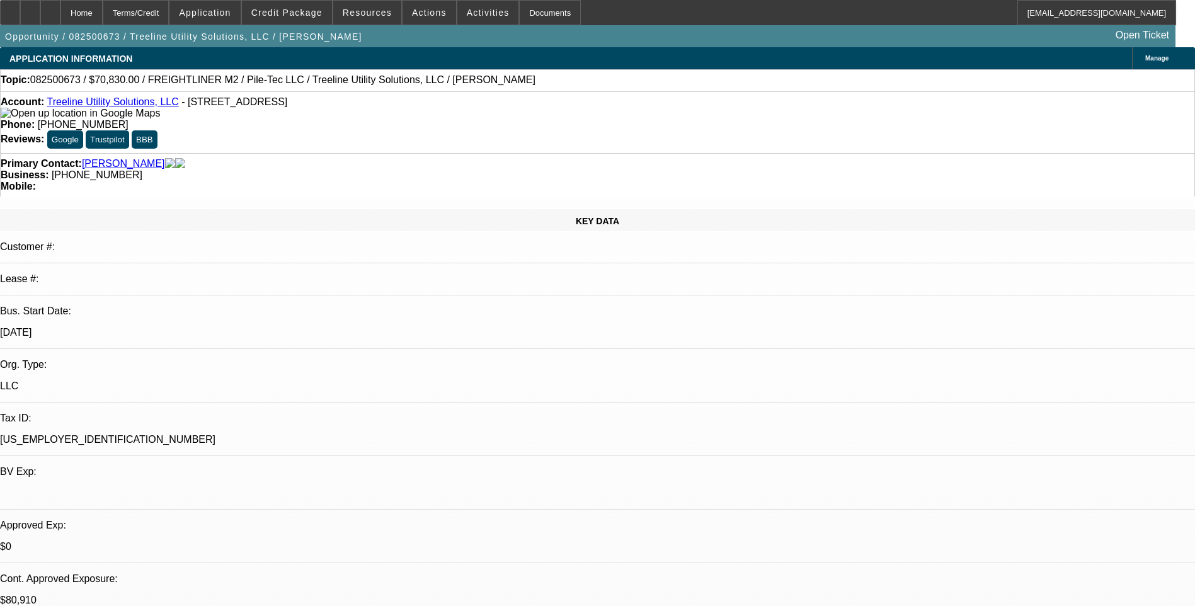
select select "1"
select select "2"
select select "6"
select select "1"
select select "2"
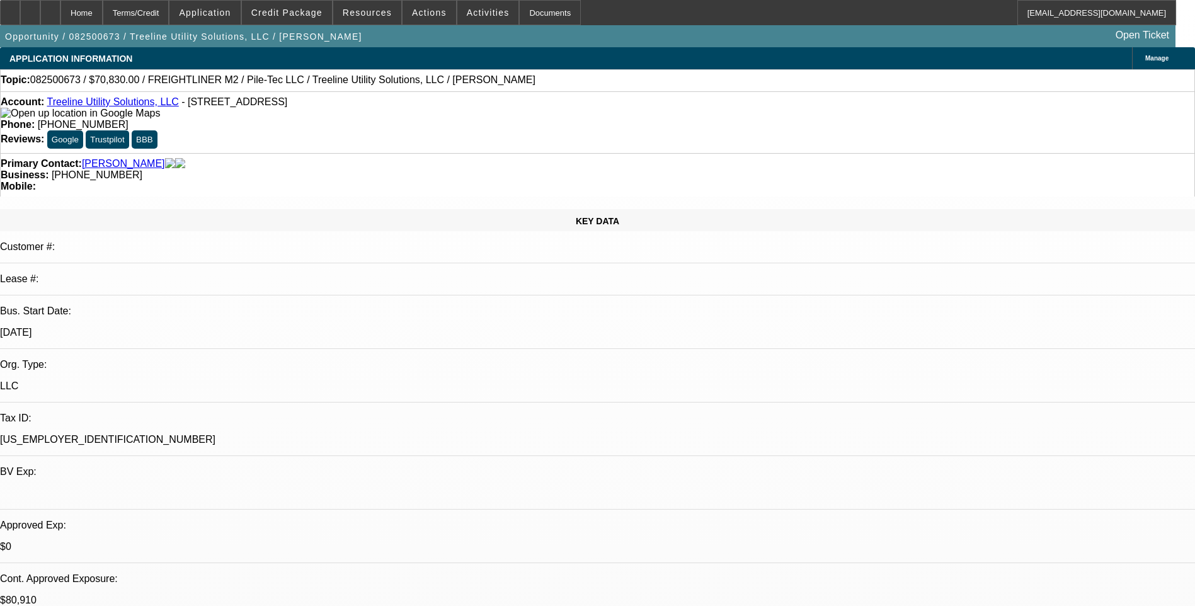
select select "6"
select select "1"
select select "2"
select select "6"
click at [298, 18] on span at bounding box center [287, 12] width 90 height 30
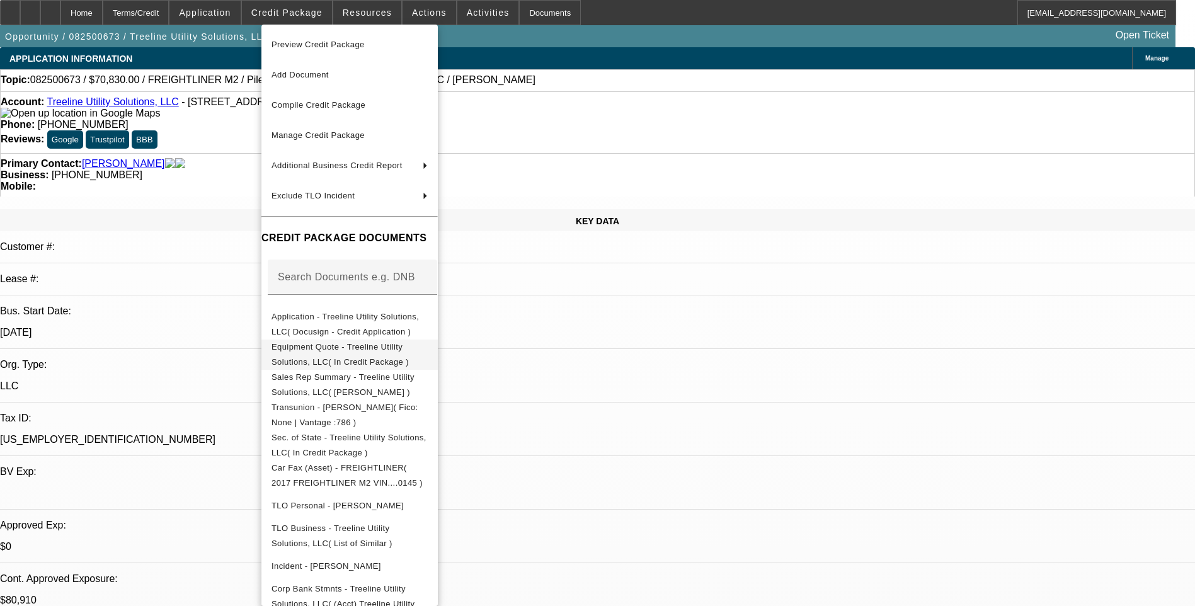
drag, startPoint x: 405, startPoint y: 362, endPoint x: 676, endPoint y: 149, distance: 344.4
click at [405, 362] on button "Equipment Quote - Treeline Utility Solutions, LLC( In Credit Package )" at bounding box center [349, 354] width 176 height 30
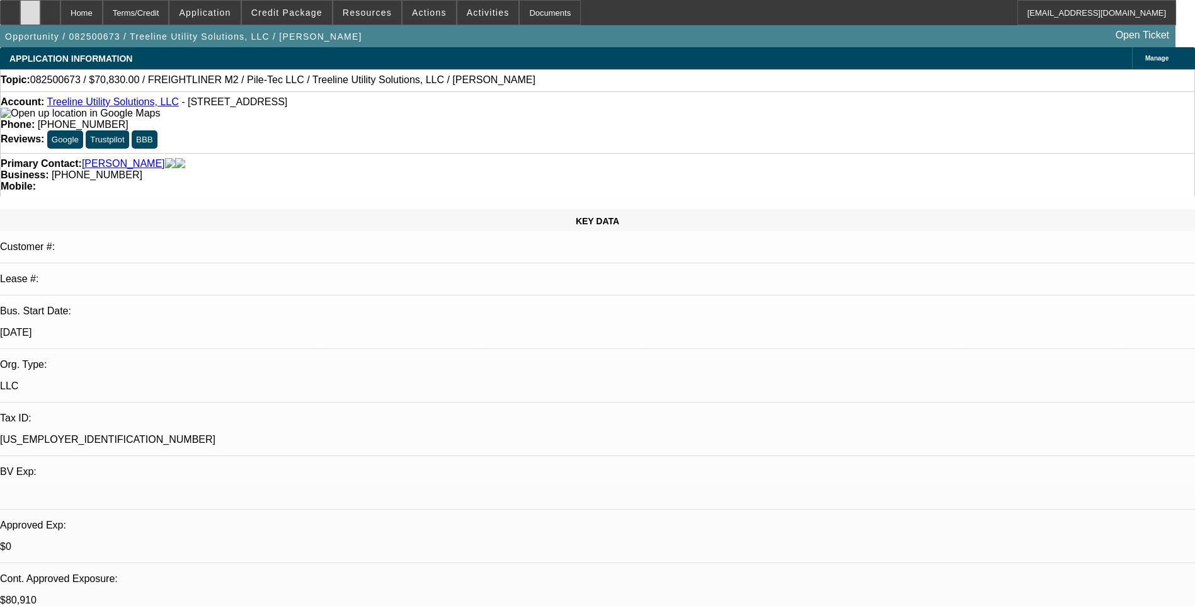
click at [40, 17] on div at bounding box center [30, 12] width 20 height 25
click at [60, 20] on div at bounding box center [50, 12] width 20 height 25
select select "0"
select select "2"
select select "0"
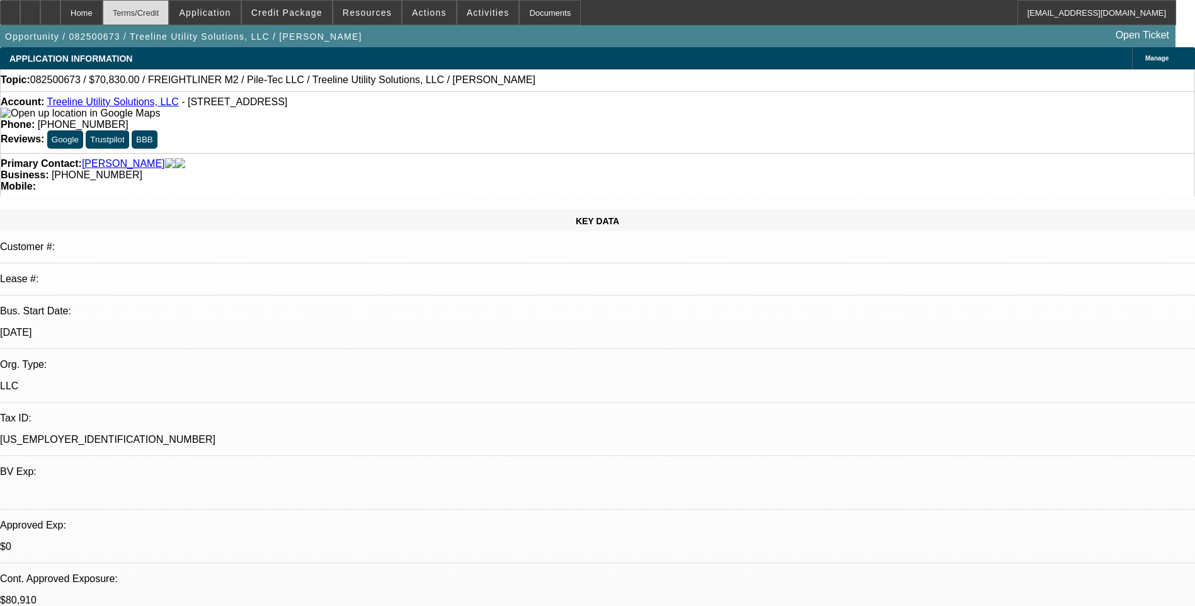
select select "0"
select select "2"
select select "0"
select select "2"
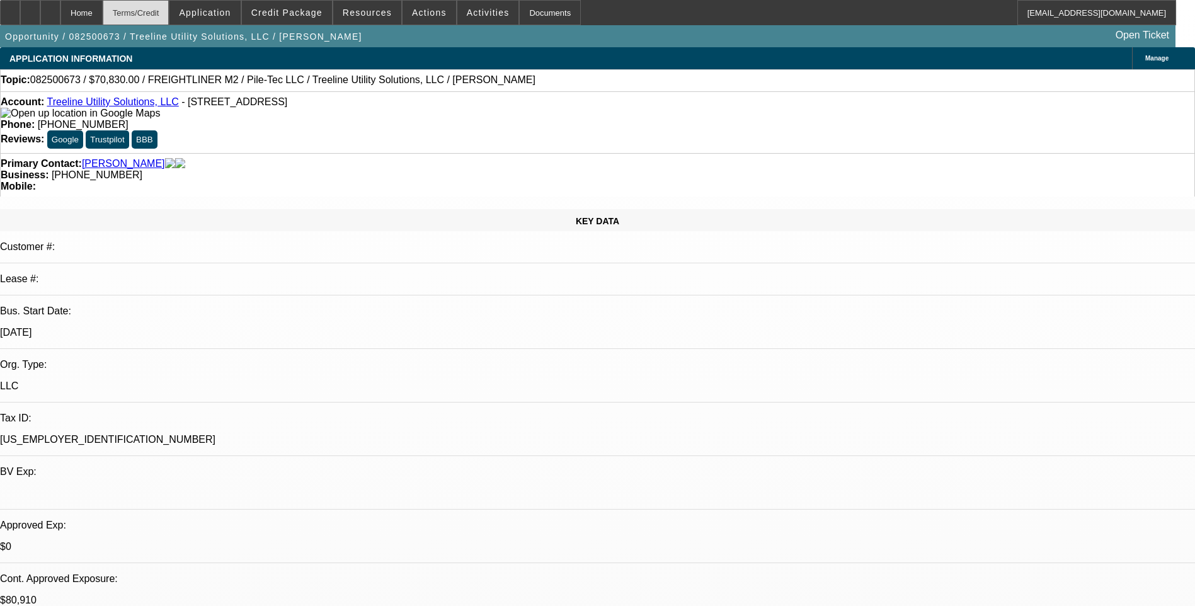
select select "0"
select select "2"
select select "0"
select select "1"
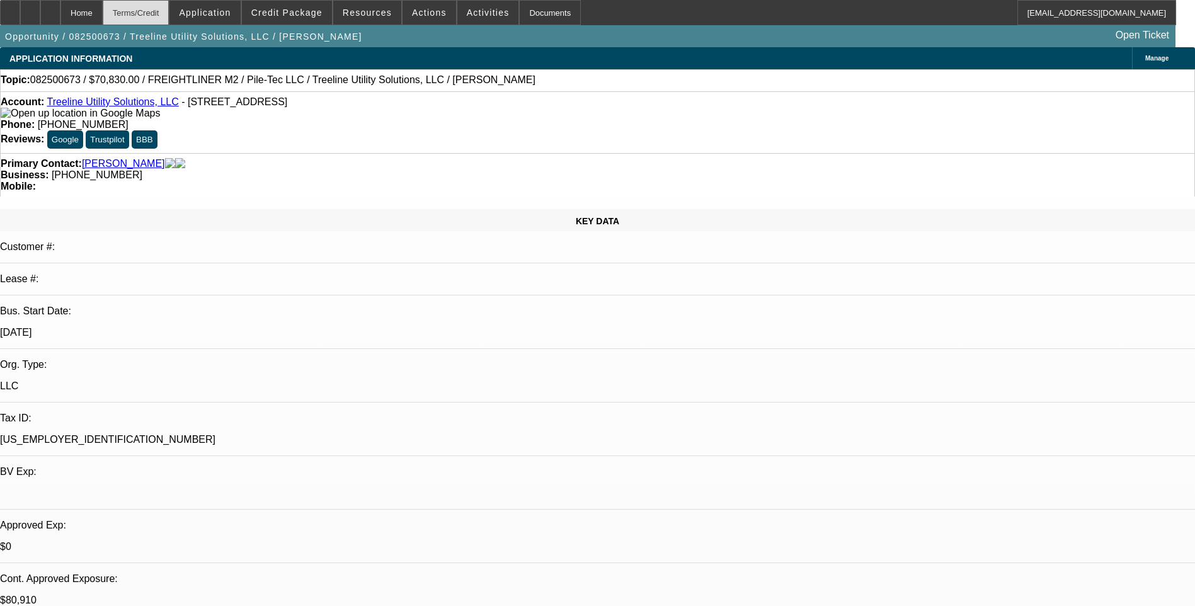
select select "2"
select select "6"
select select "1"
select select "2"
select select "6"
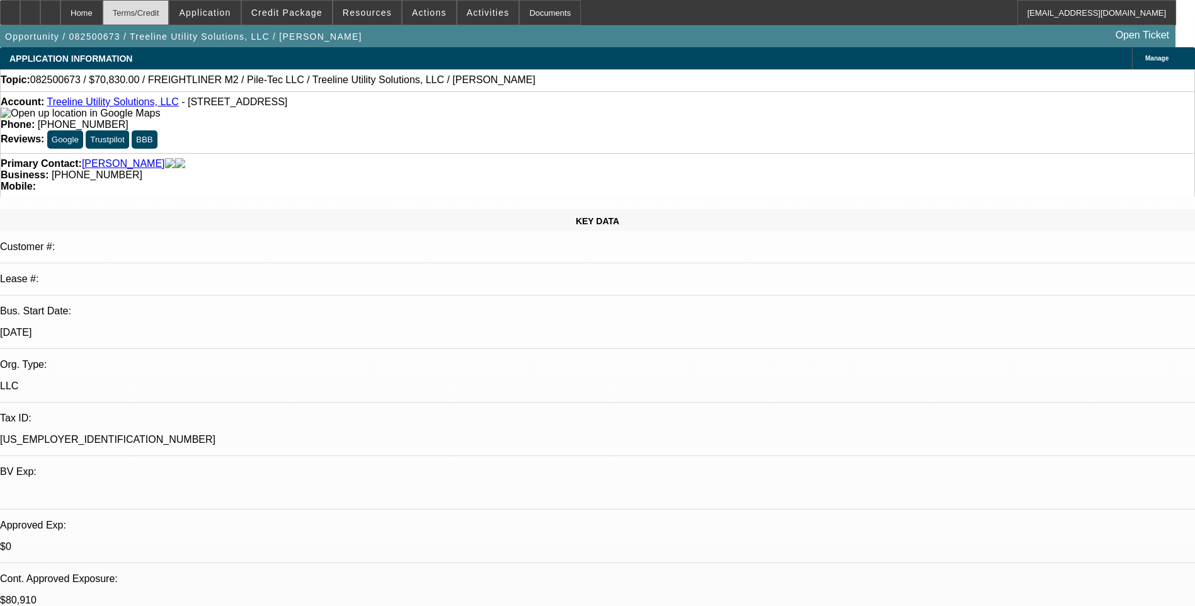
select select "1"
select select "2"
select select "6"
select select "1"
select select "2"
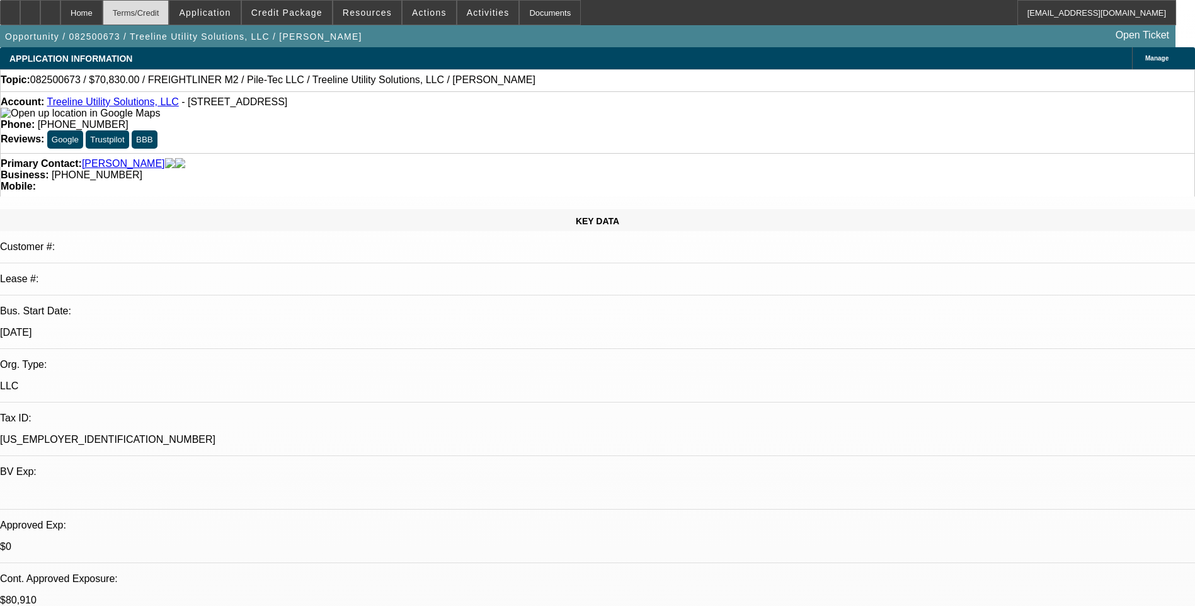
select select "6"
click at [157, 16] on div "Terms/Credit" at bounding box center [136, 12] width 67 height 25
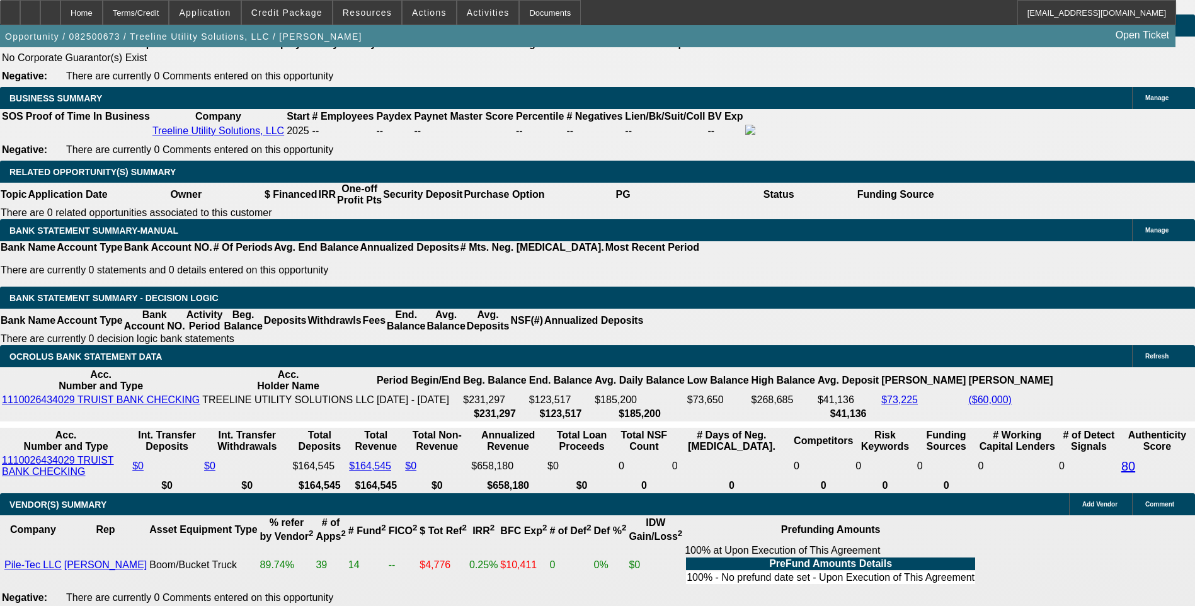
scroll to position [1934, 0]
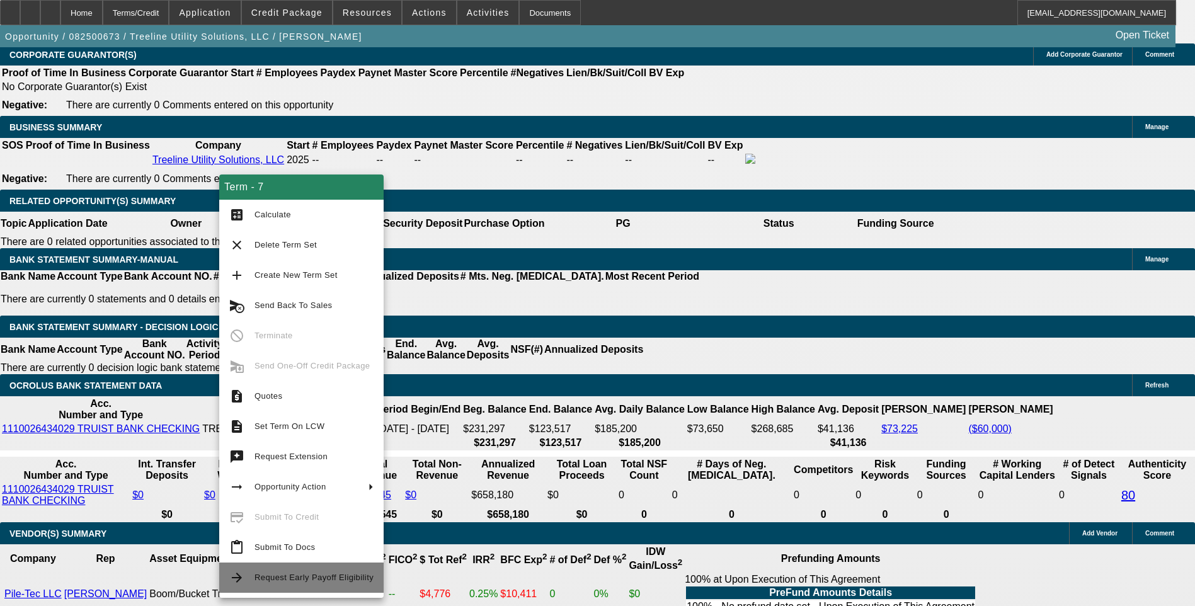
click at [313, 582] on span "Request Early Payoff Eligibility" at bounding box center [313, 577] width 119 height 15
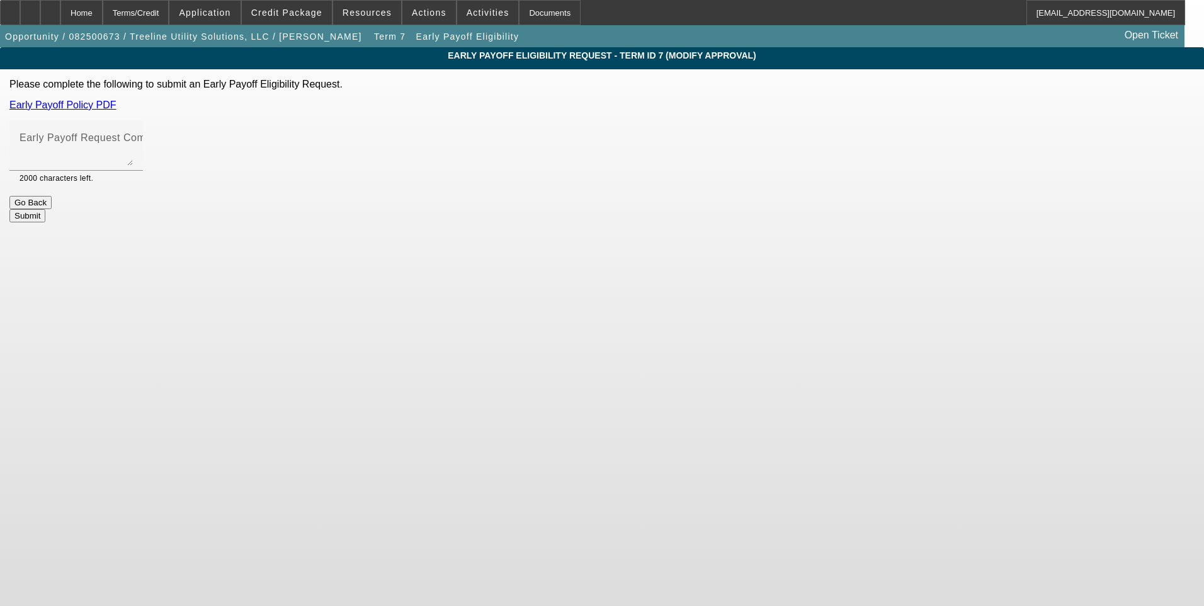
click at [116, 105] on link "Early Payoff Policy PDF" at bounding box center [62, 104] width 107 height 11
click at [133, 152] on textarea "Early Payoff Request Comment" at bounding box center [76, 150] width 113 height 30
type textarea "Customer is requesting early payoff. Deal should go to docs upon approval. Than…"
click at [45, 209] on button "Submit" at bounding box center [27, 215] width 36 height 13
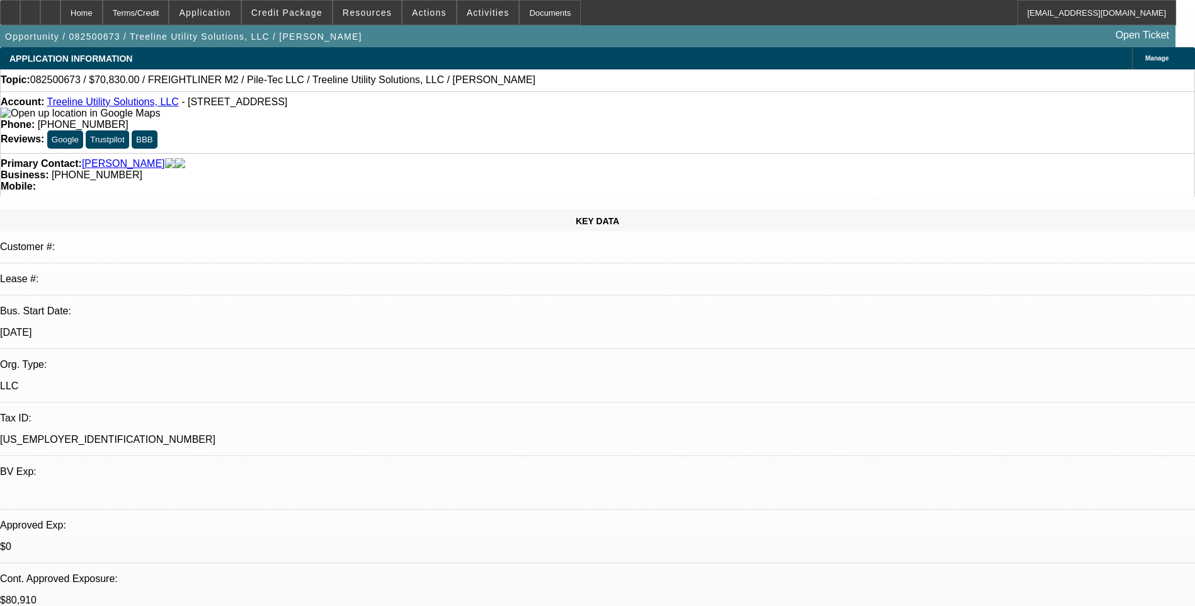
select select "0"
select select "2"
select select "0"
select select "6"
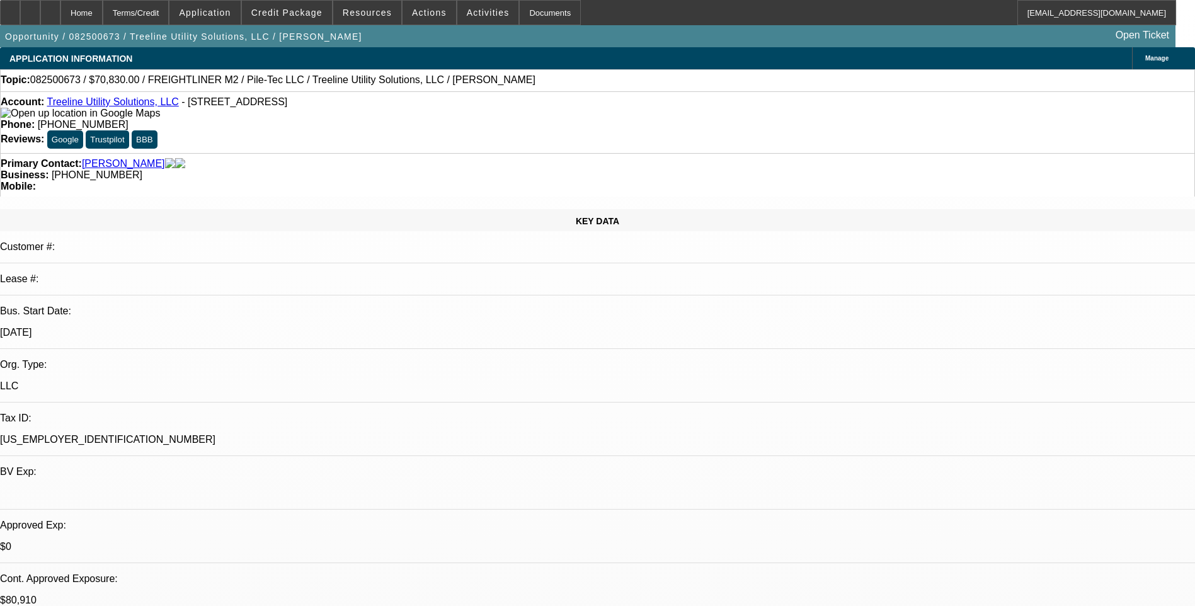
select select "0"
select select "2"
select select "0"
select select "6"
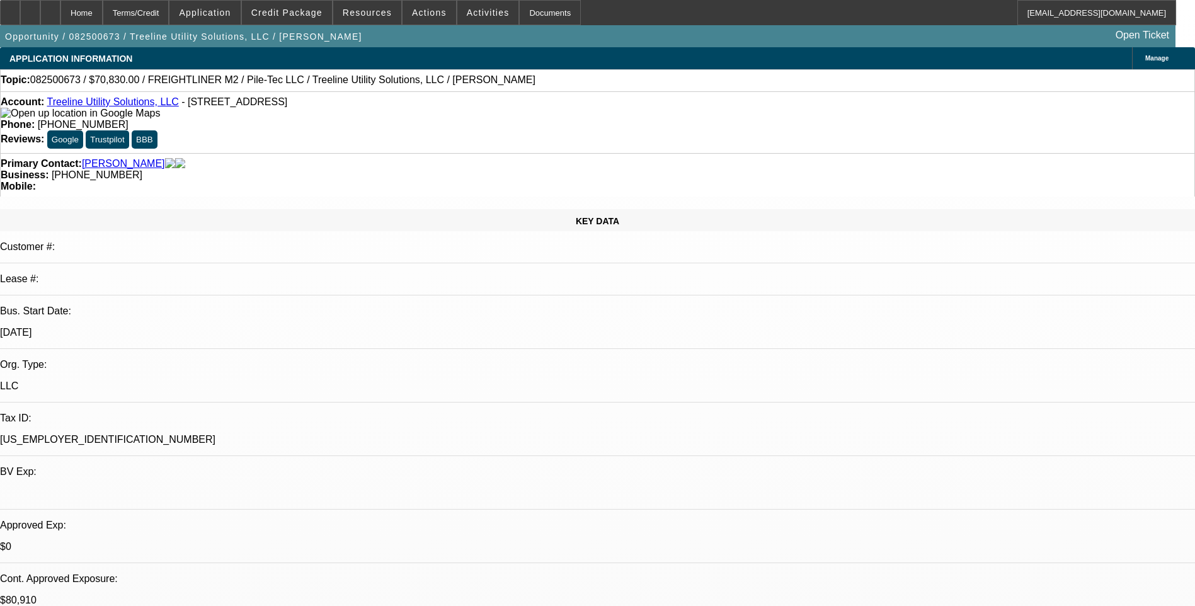
select select "0"
select select "2"
select select "0"
select select "6"
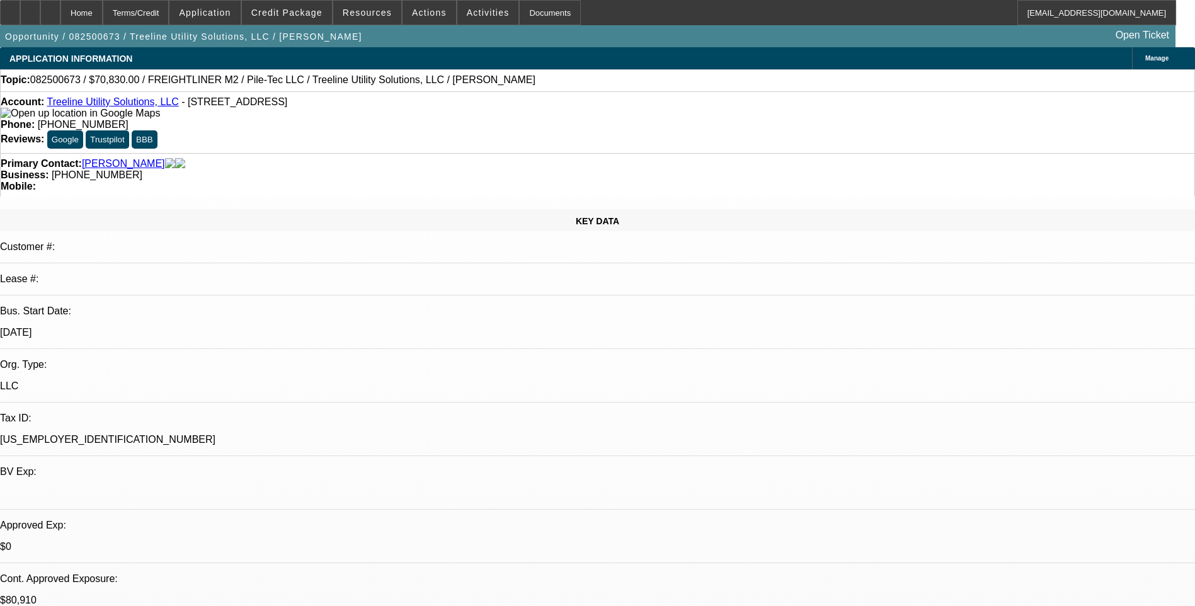
select select "0"
select select "2"
select select "0"
select select "6"
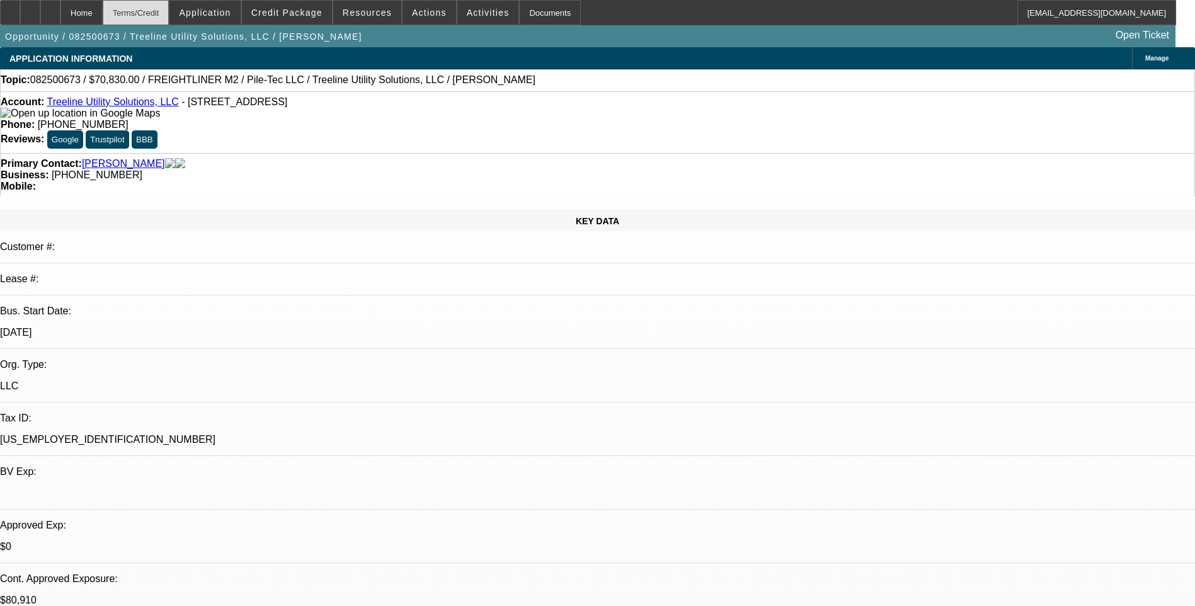
click at [169, 16] on div "Terms/Credit" at bounding box center [136, 12] width 67 height 25
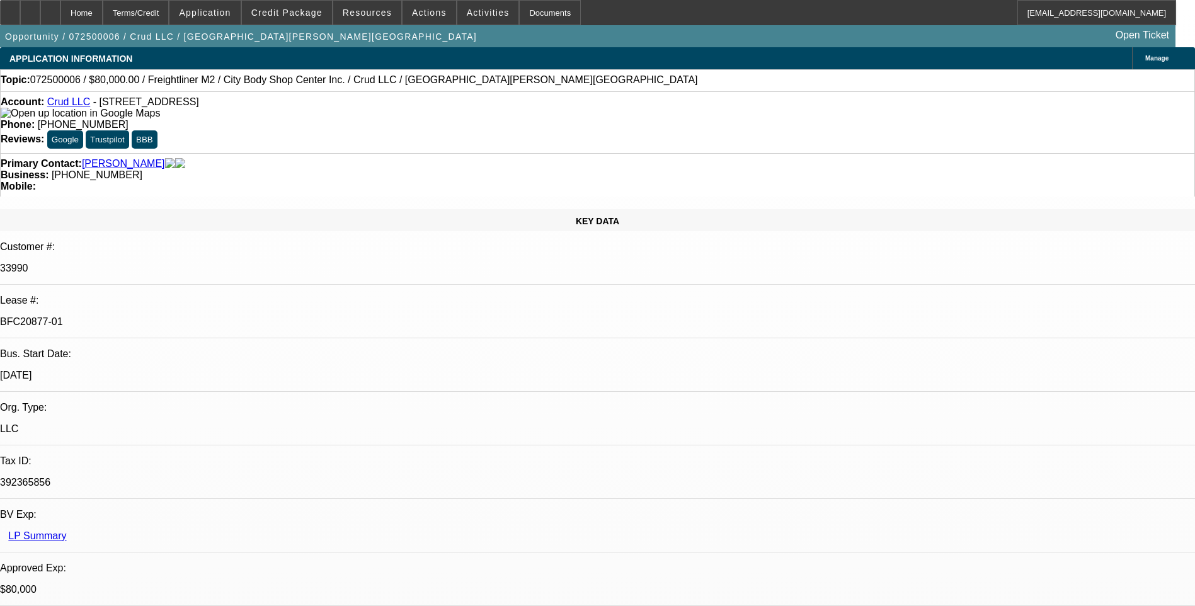
select select "0"
select select "2"
select select "0"
select select "2"
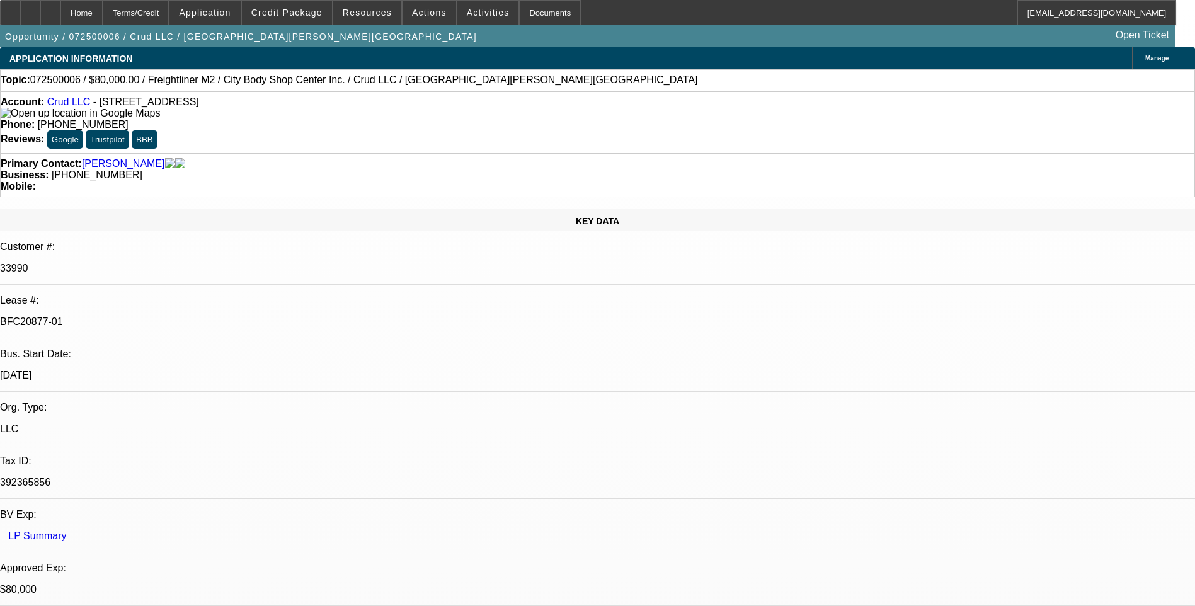
select select "0"
select select "2"
select select "0"
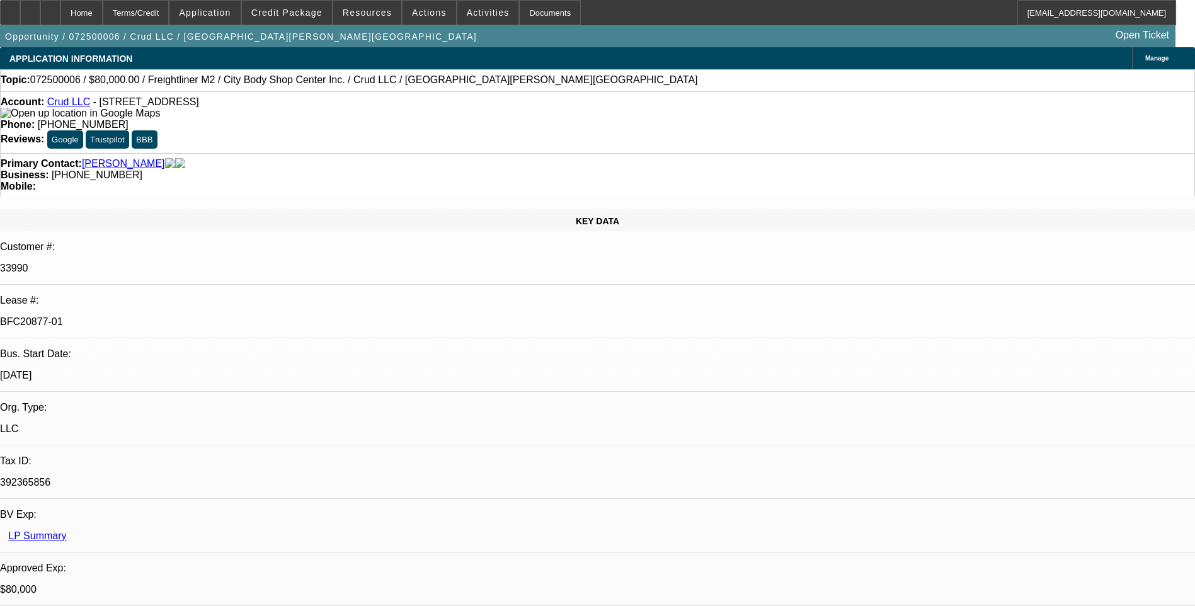
select select "2"
select select "0"
select select "1"
select select "2"
select select "6"
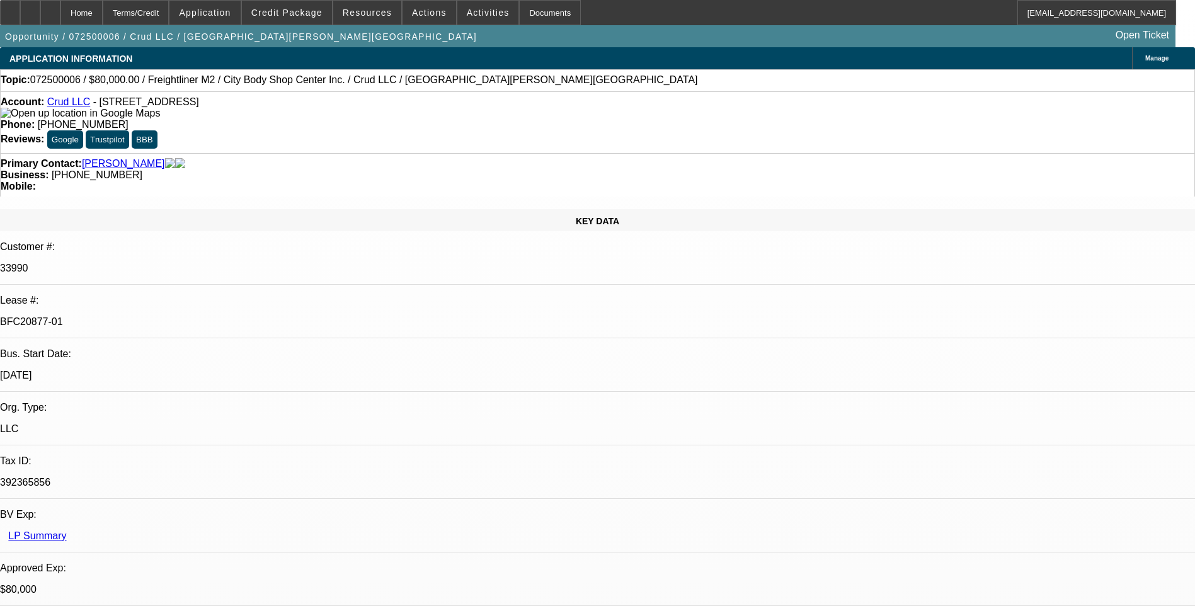
select select "1"
select select "2"
select select "6"
select select "1"
select select "2"
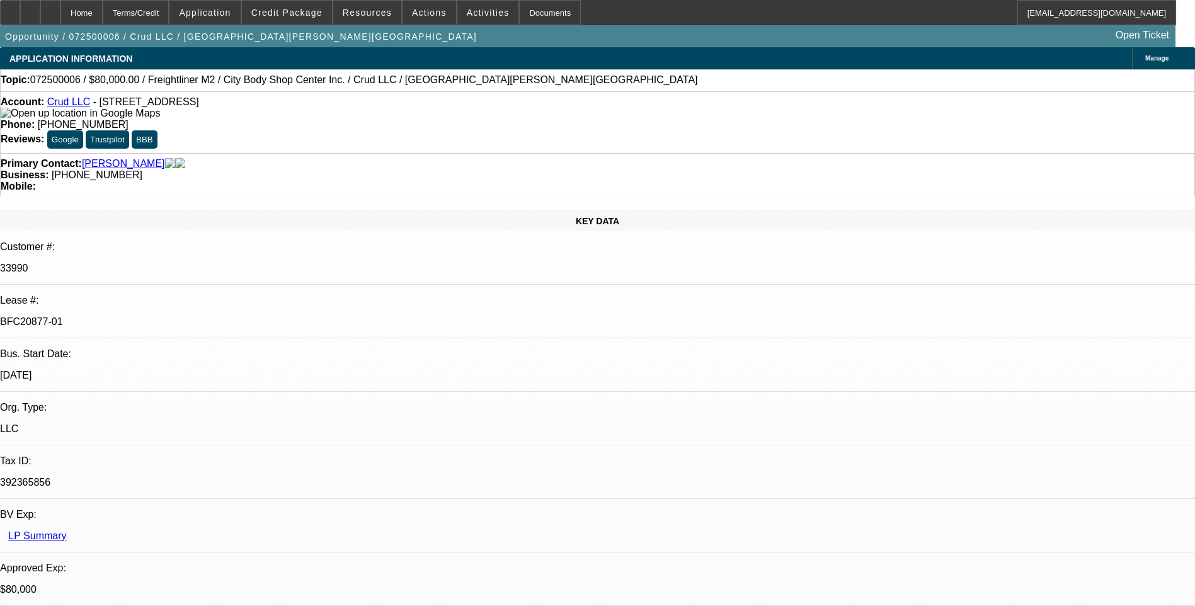
select select "6"
select select "1"
select select "2"
select select "6"
